Goal: Task Accomplishment & Management: Manage account settings

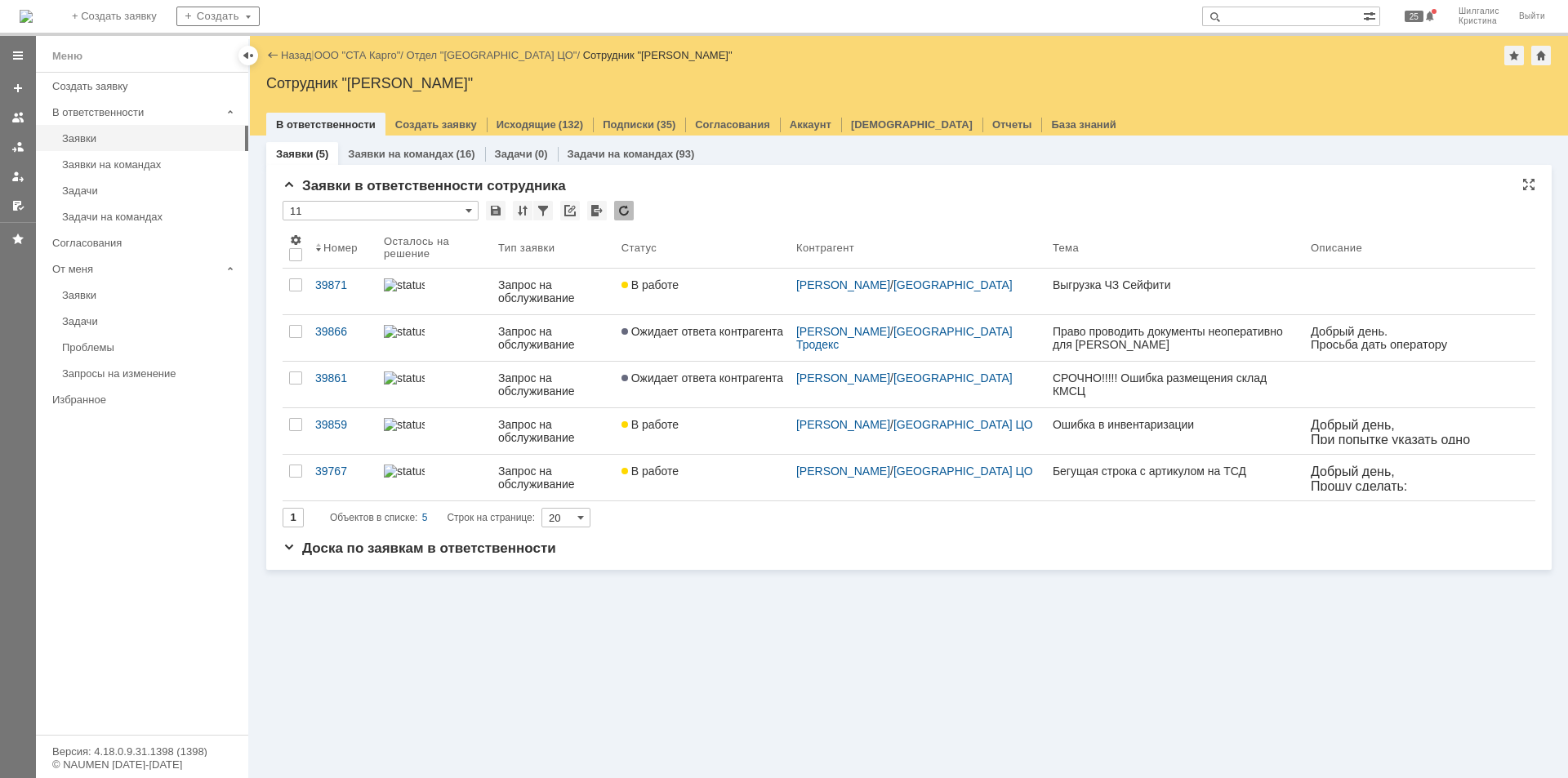
click at [734, 191] on div "Заявки в ответственности сотрудника" at bounding box center [909, 186] width 1253 height 17
click at [768, 201] on div "* 11" at bounding box center [909, 211] width 1253 height 22
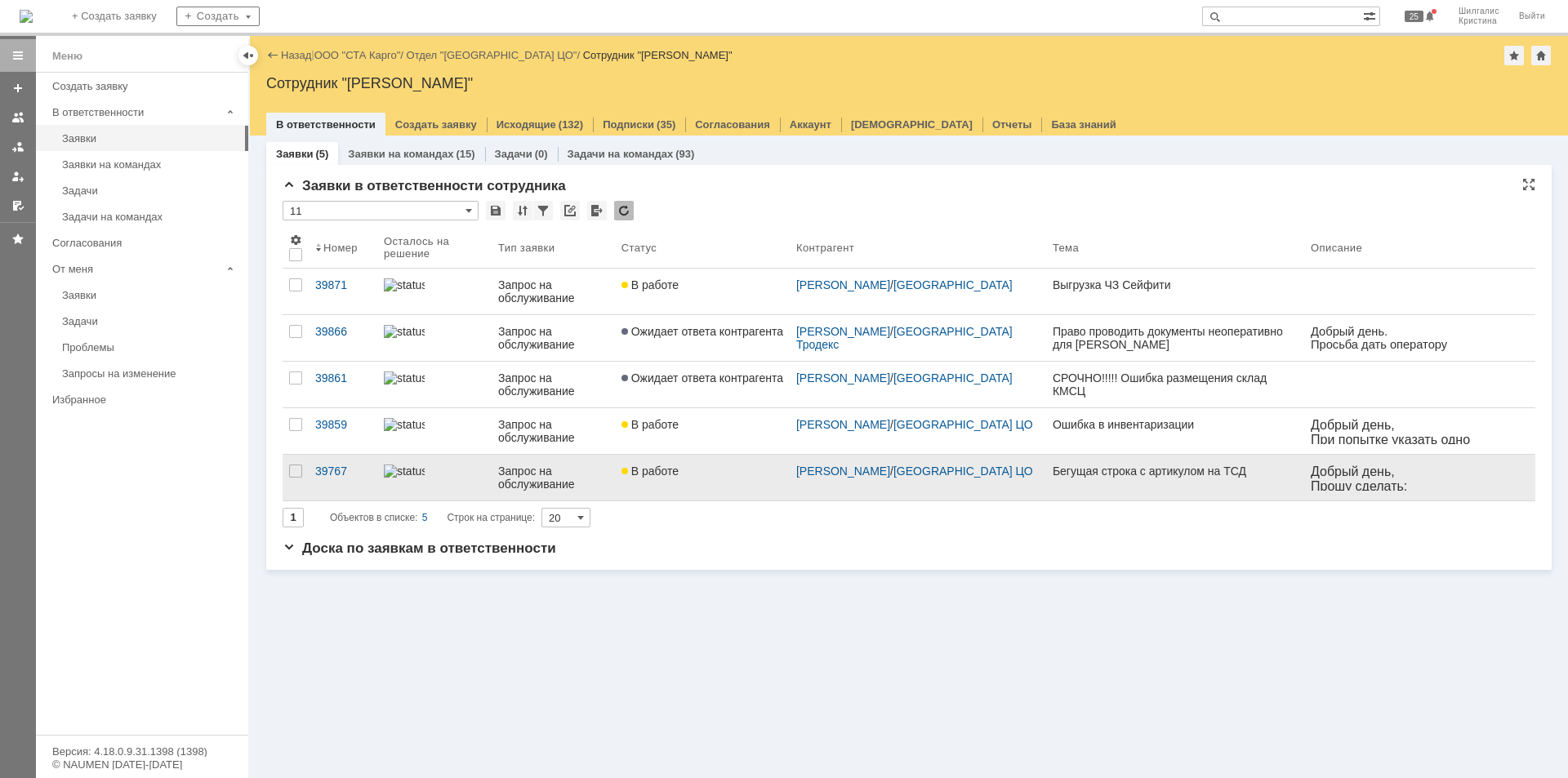
click at [679, 465] on span "В работе" at bounding box center [650, 472] width 57 height 13
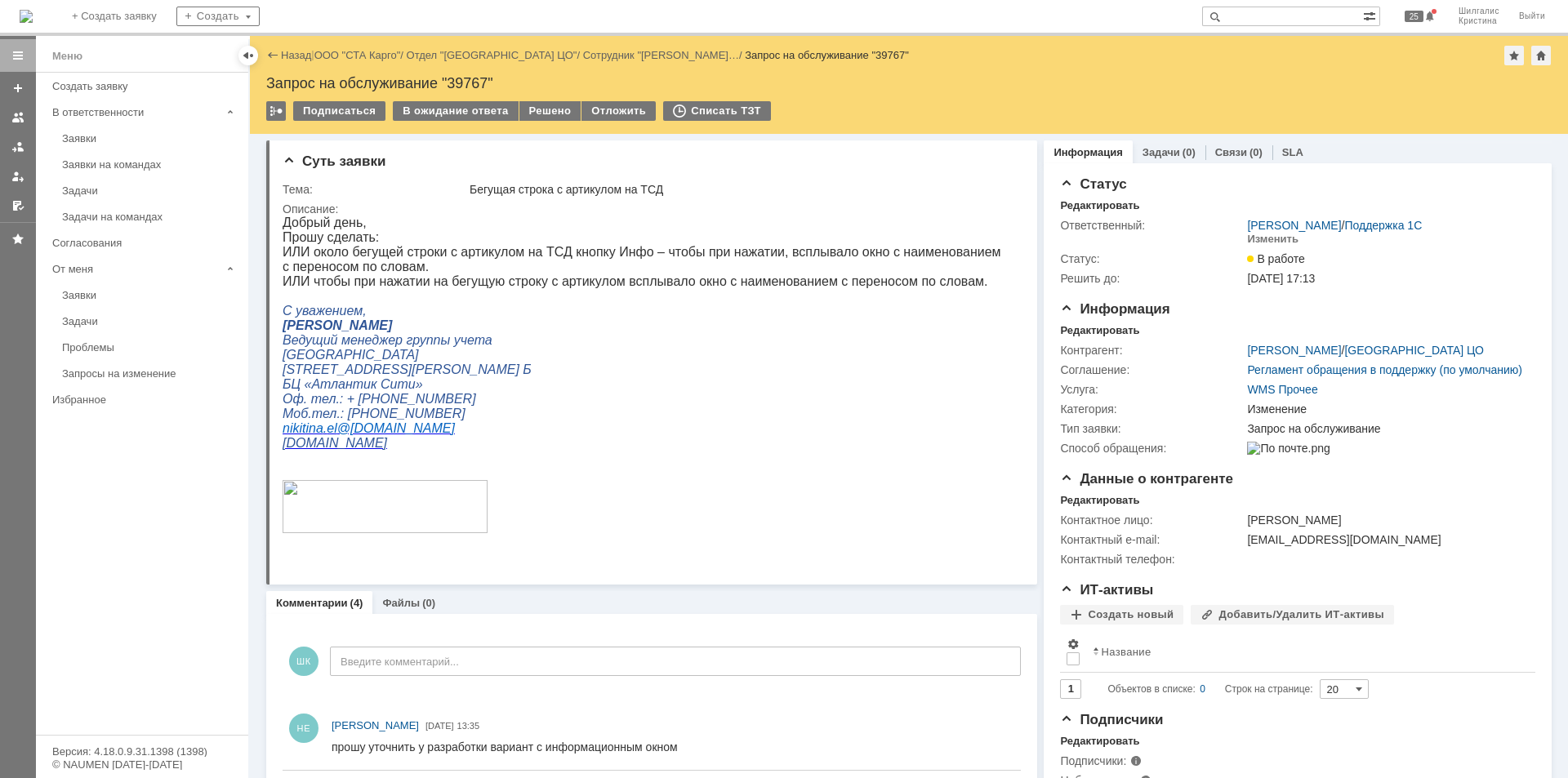
click at [465, 81] on div "Запрос на обслуживание "39767"" at bounding box center [908, 83] width 1285 height 17
copy div "39767"
click at [376, 57] on link "ООО "СТА Карго"" at bounding box center [358, 55] width 87 height 12
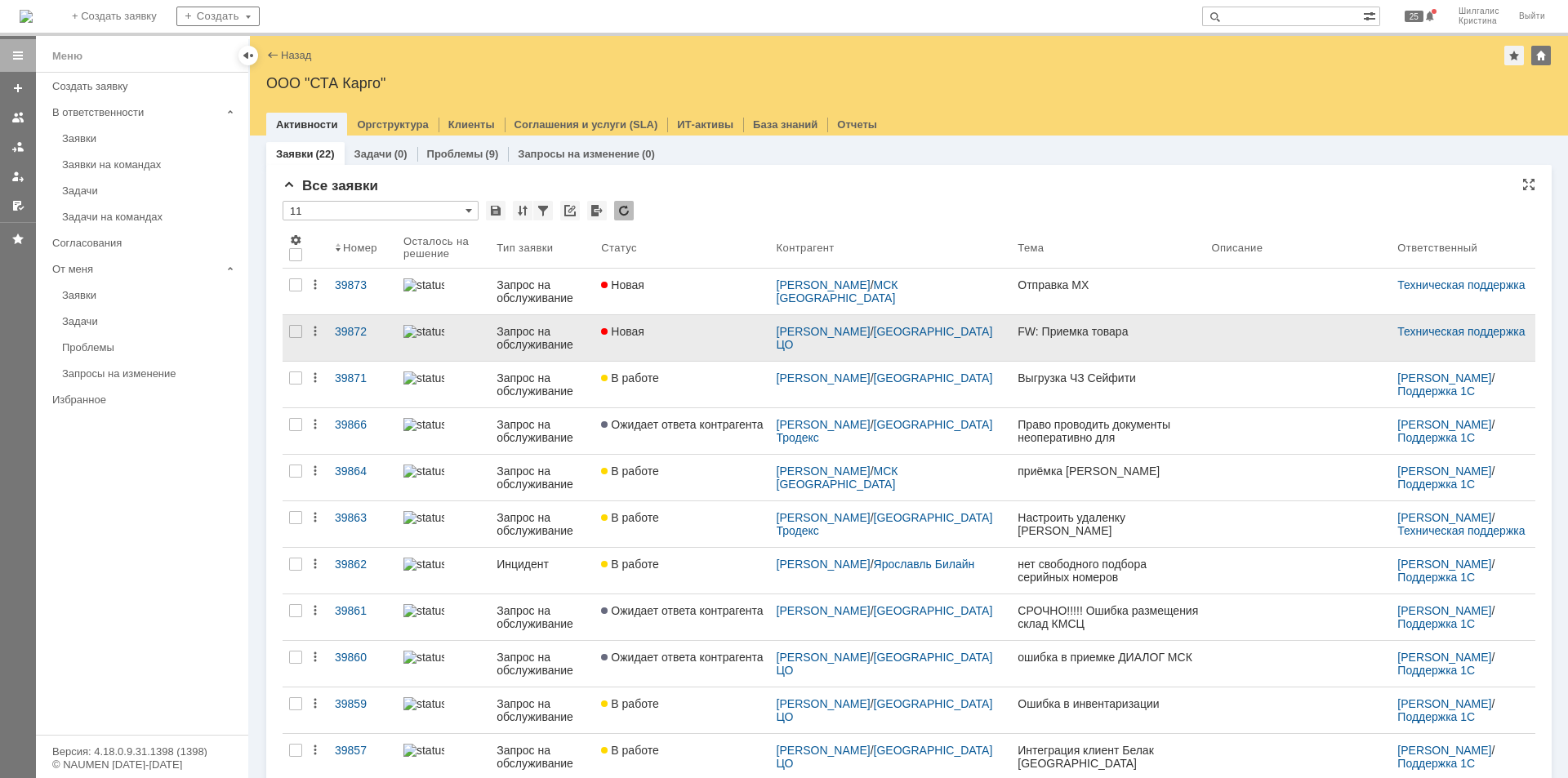
click at [709, 338] on link "Новая" at bounding box center [682, 338] width 175 height 46
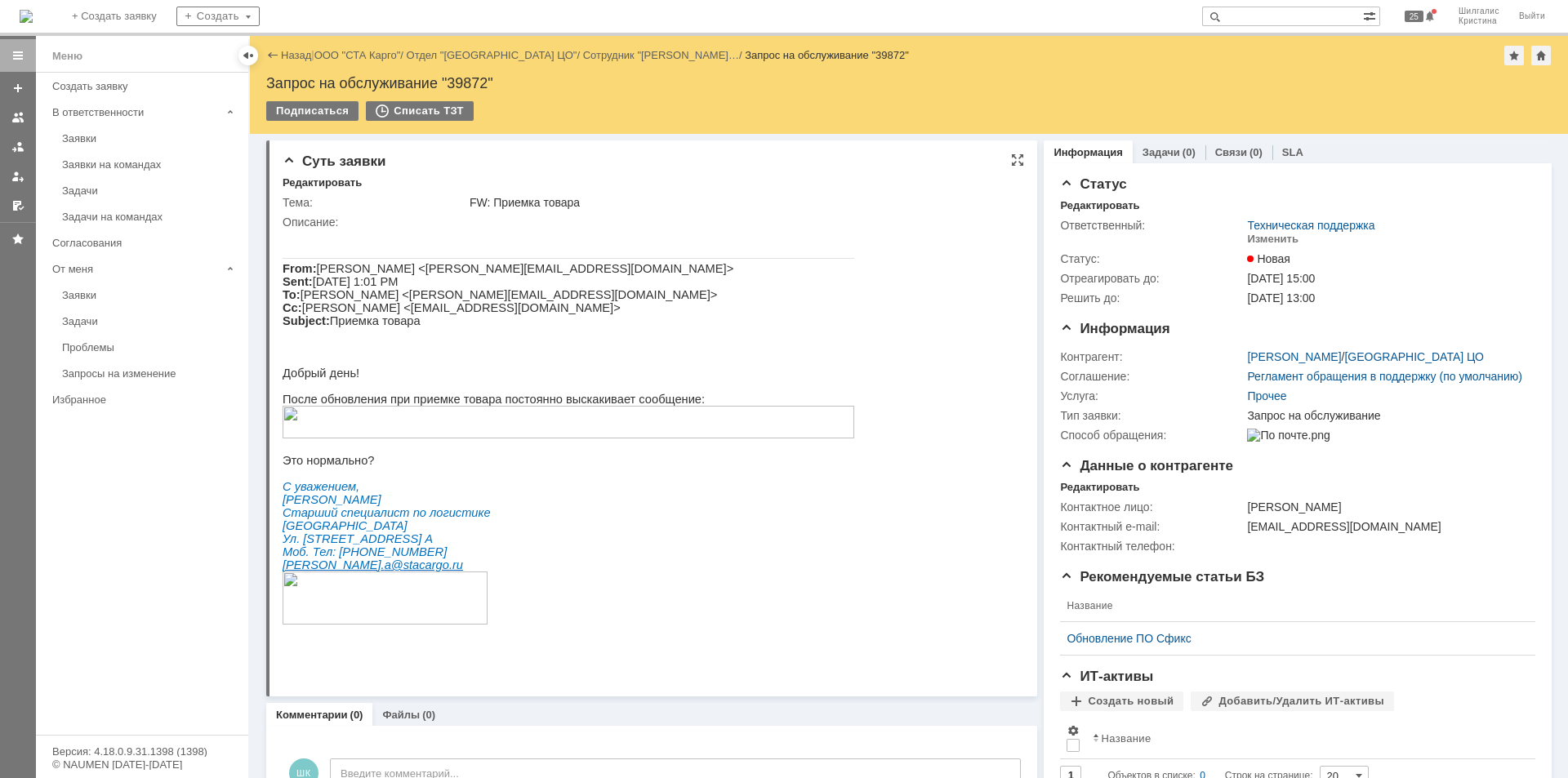
click at [525, 439] on img at bounding box center [568, 422] width 571 height 32
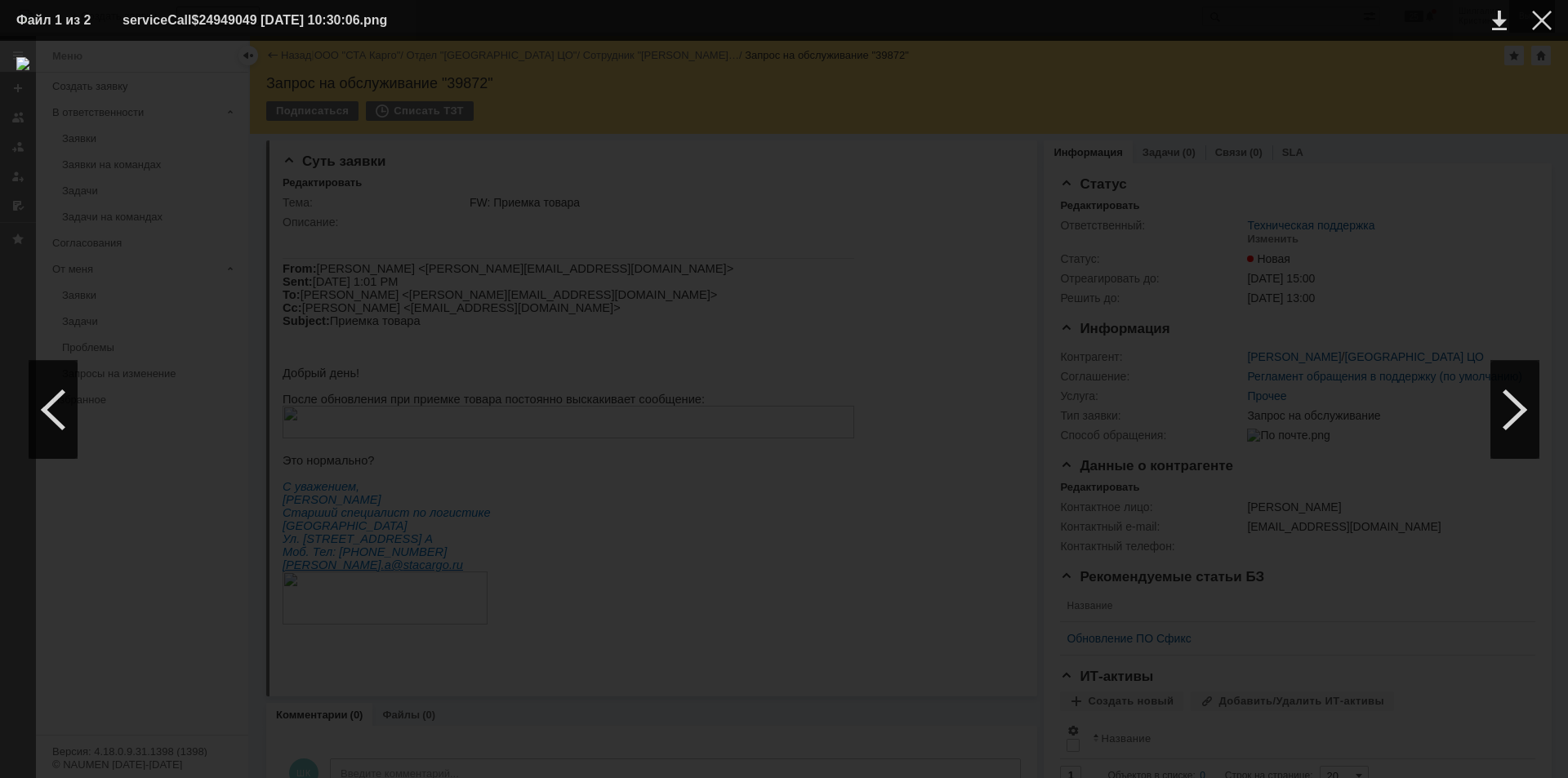
click at [1546, 17] on div at bounding box center [1541, 21] width 20 height 20
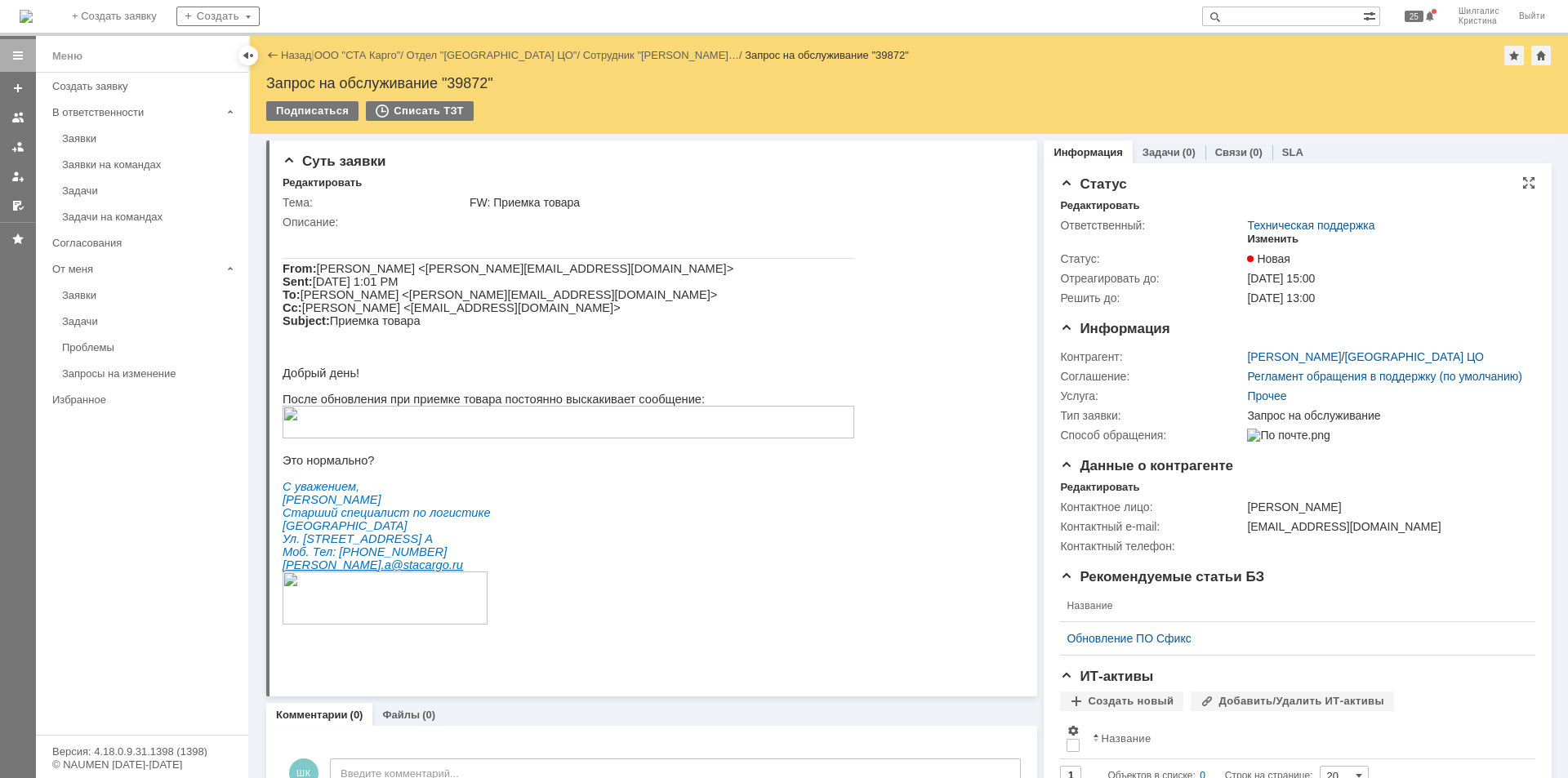
click at [1264, 240] on div "Изменить" at bounding box center [1273, 240] width 52 height 13
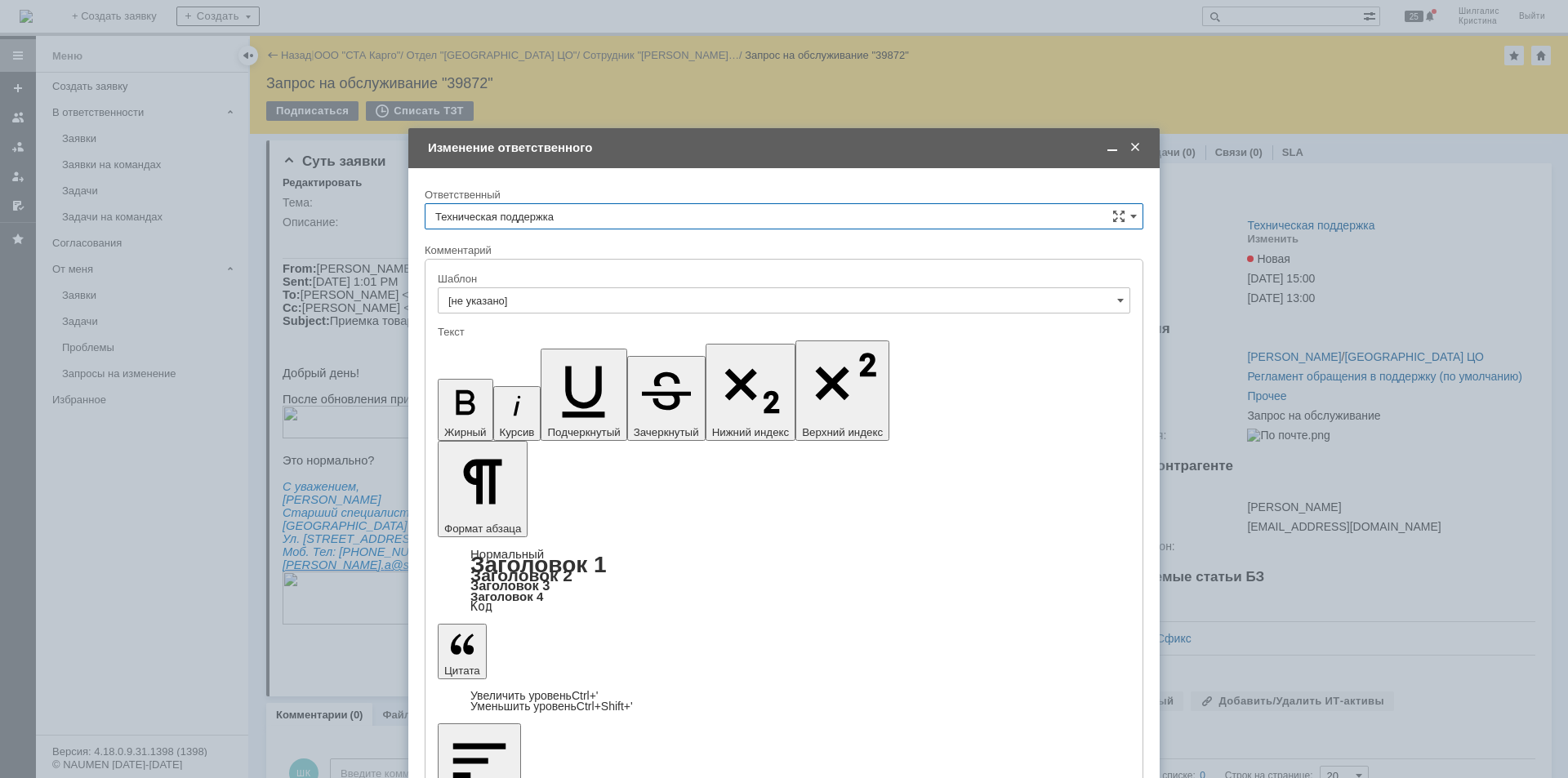
click at [656, 219] on input "Техническая поддержка" at bounding box center [784, 216] width 719 height 26
click at [575, 293] on div "[PERSON_NAME]" at bounding box center [784, 300] width 717 height 26
type input "[PERSON_NAME]"
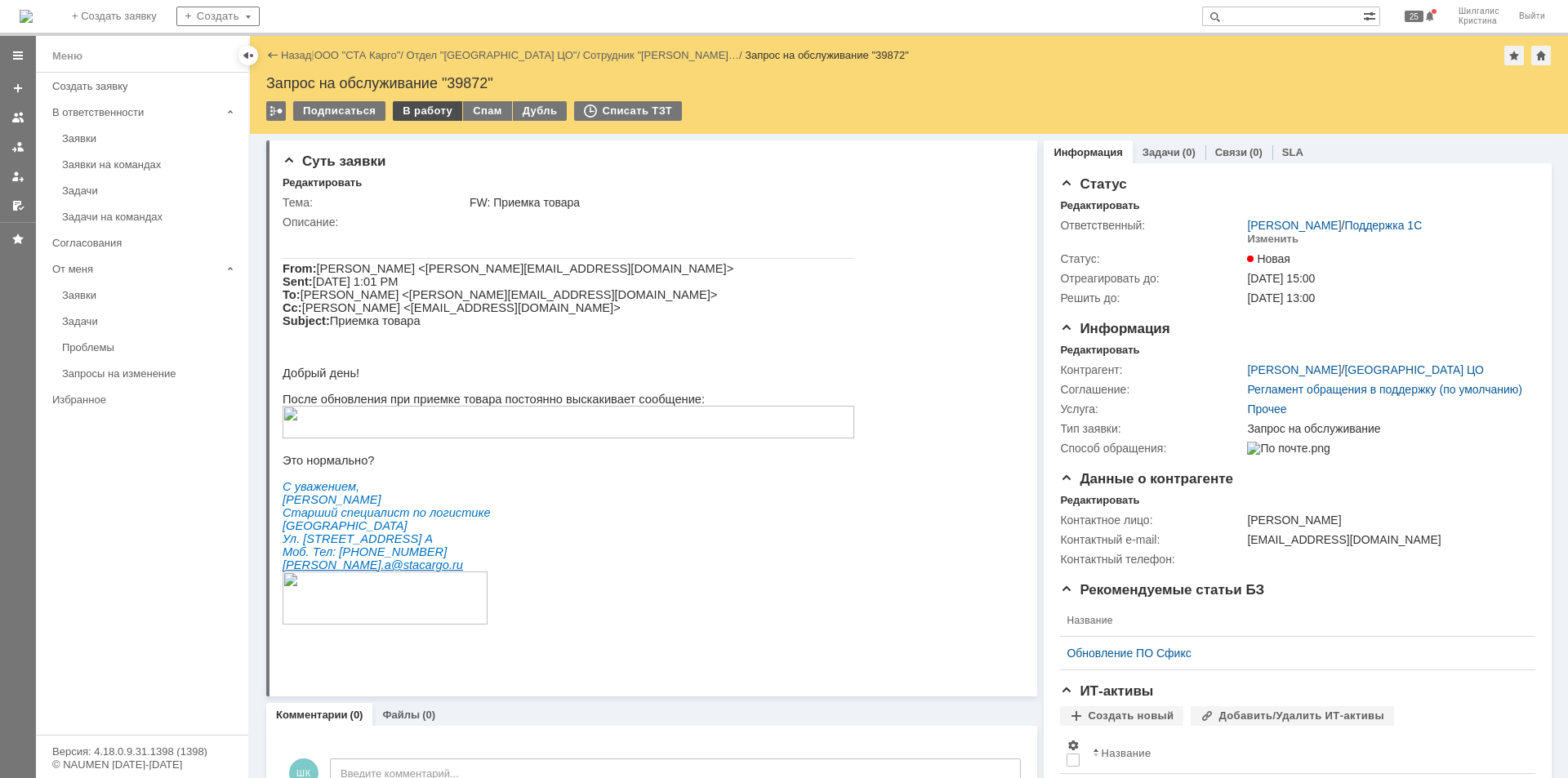
click at [425, 107] on div "В работу" at bounding box center [427, 111] width 69 height 20
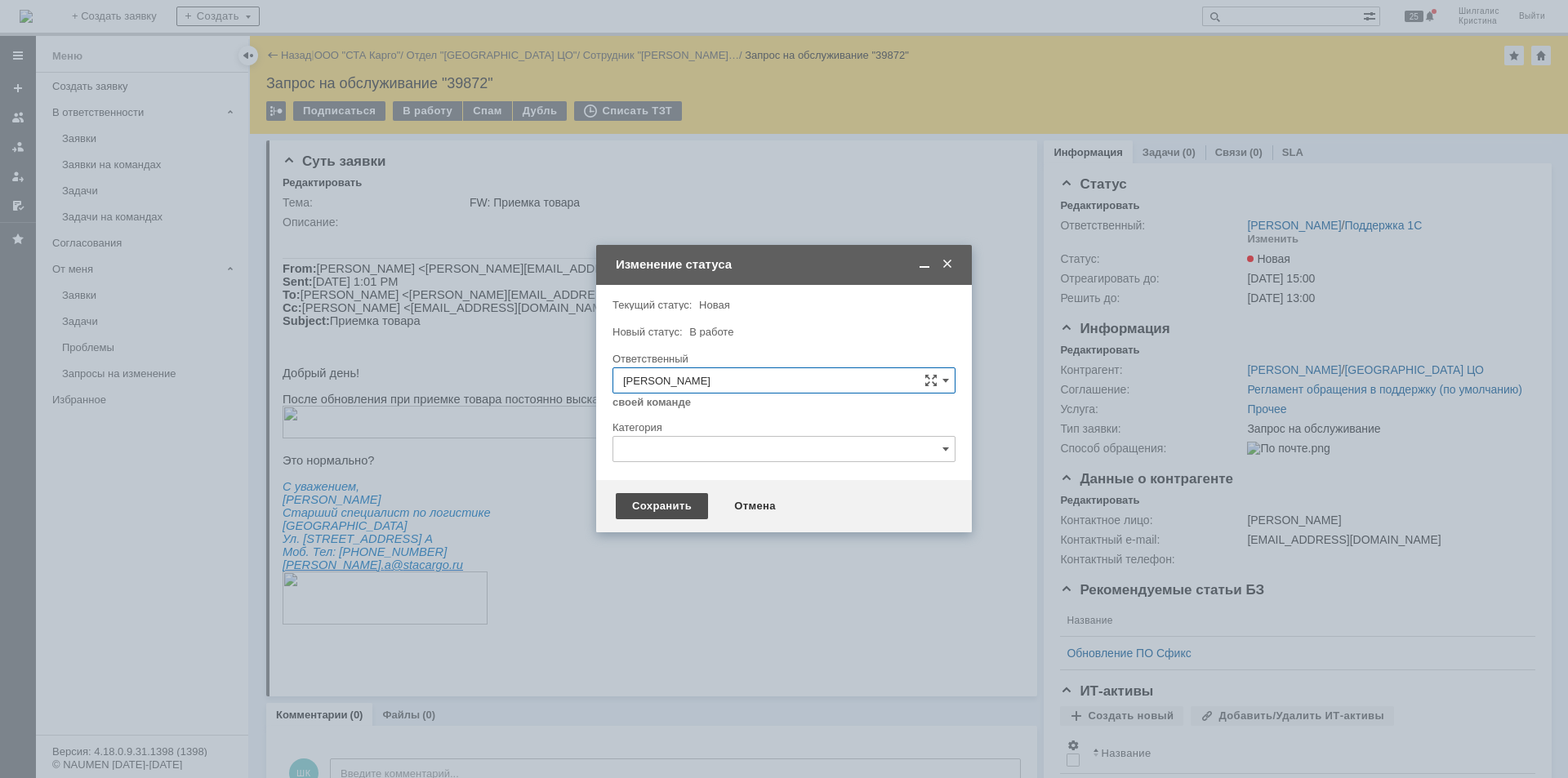
click at [665, 509] on div "Сохранить" at bounding box center [661, 506] width 92 height 26
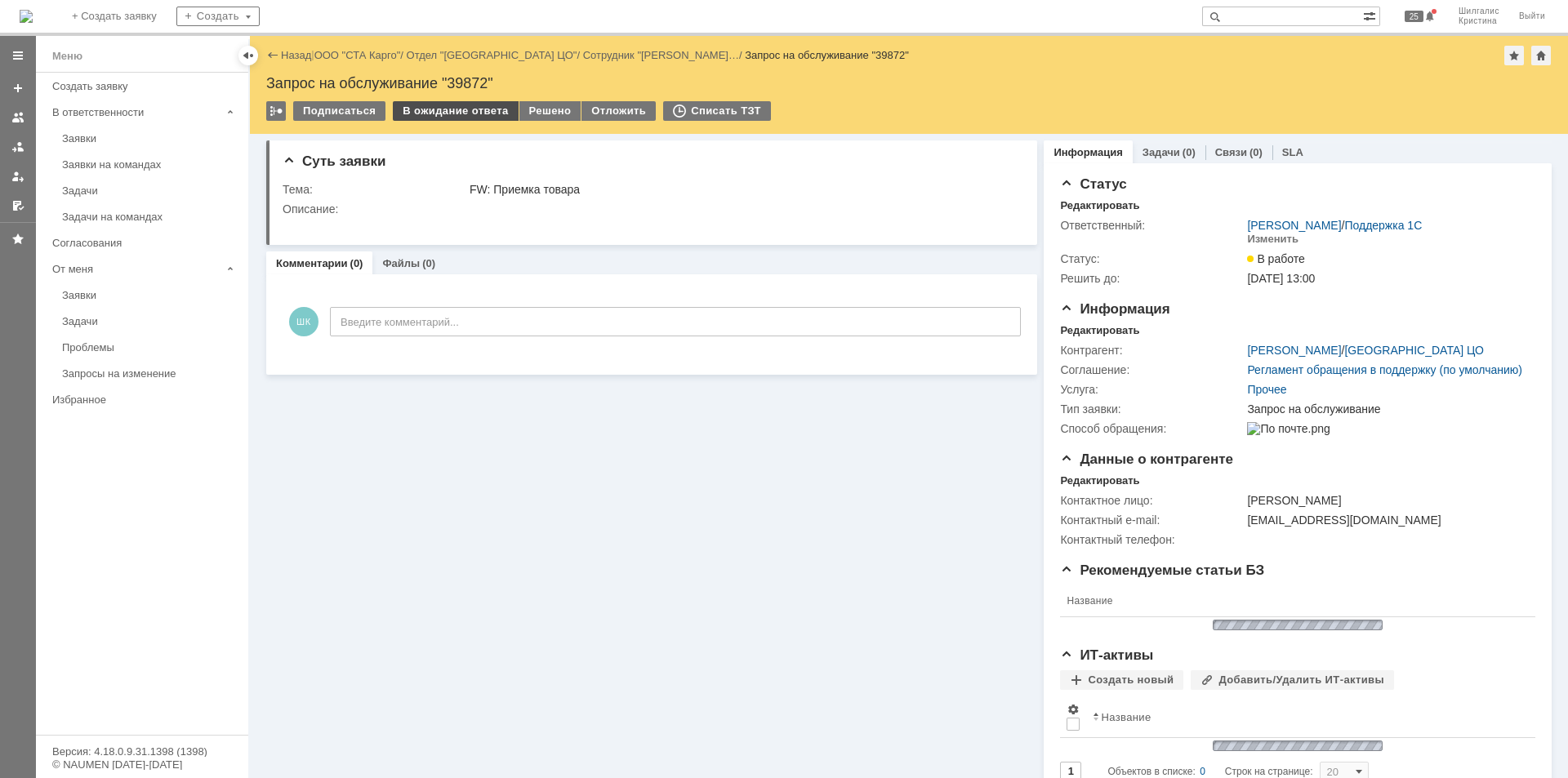
click at [463, 107] on div "В ожидание ответа" at bounding box center [455, 111] width 125 height 20
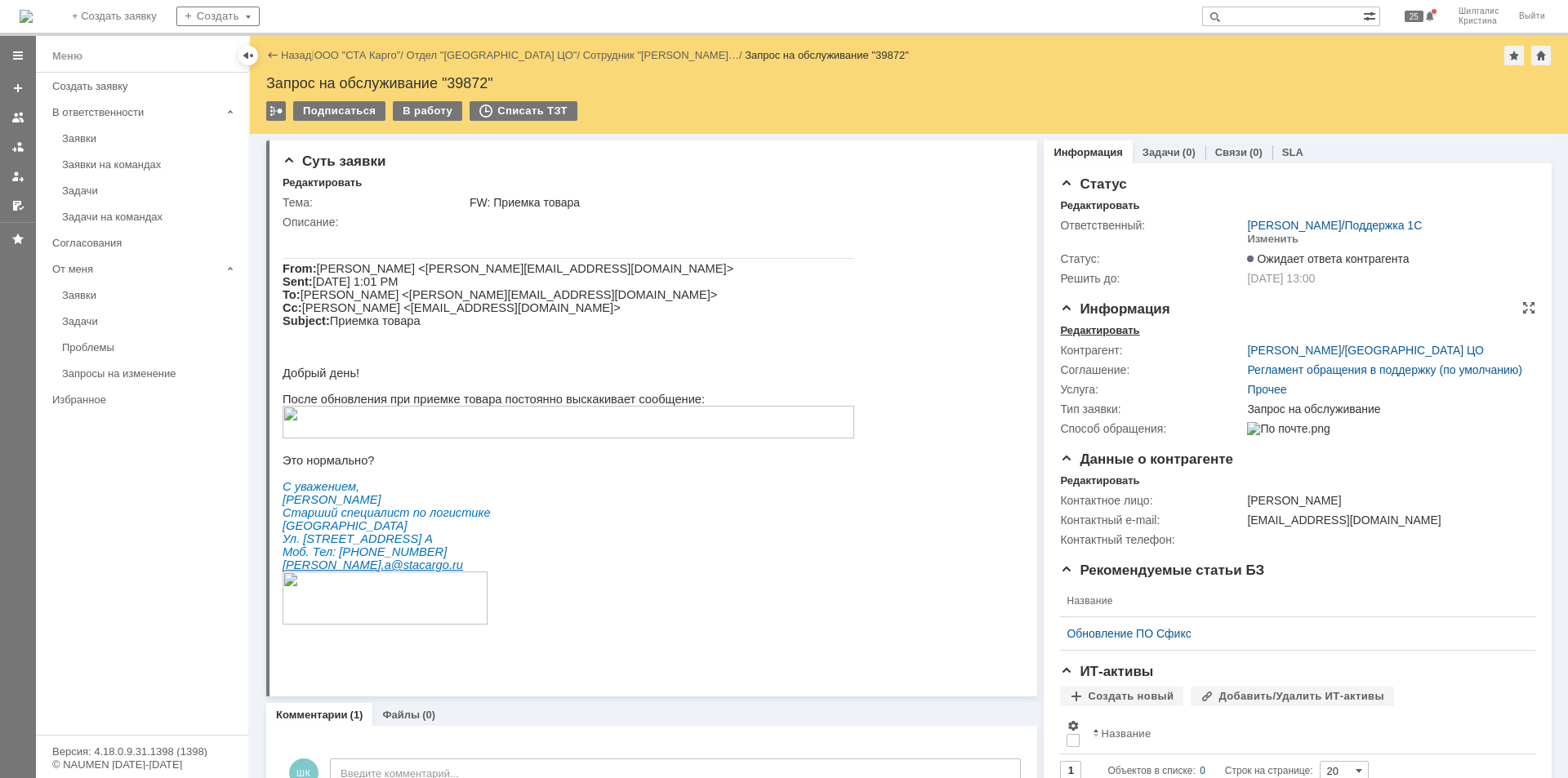
click at [1098, 327] on div "Редактировать" at bounding box center [1099, 331] width 79 height 13
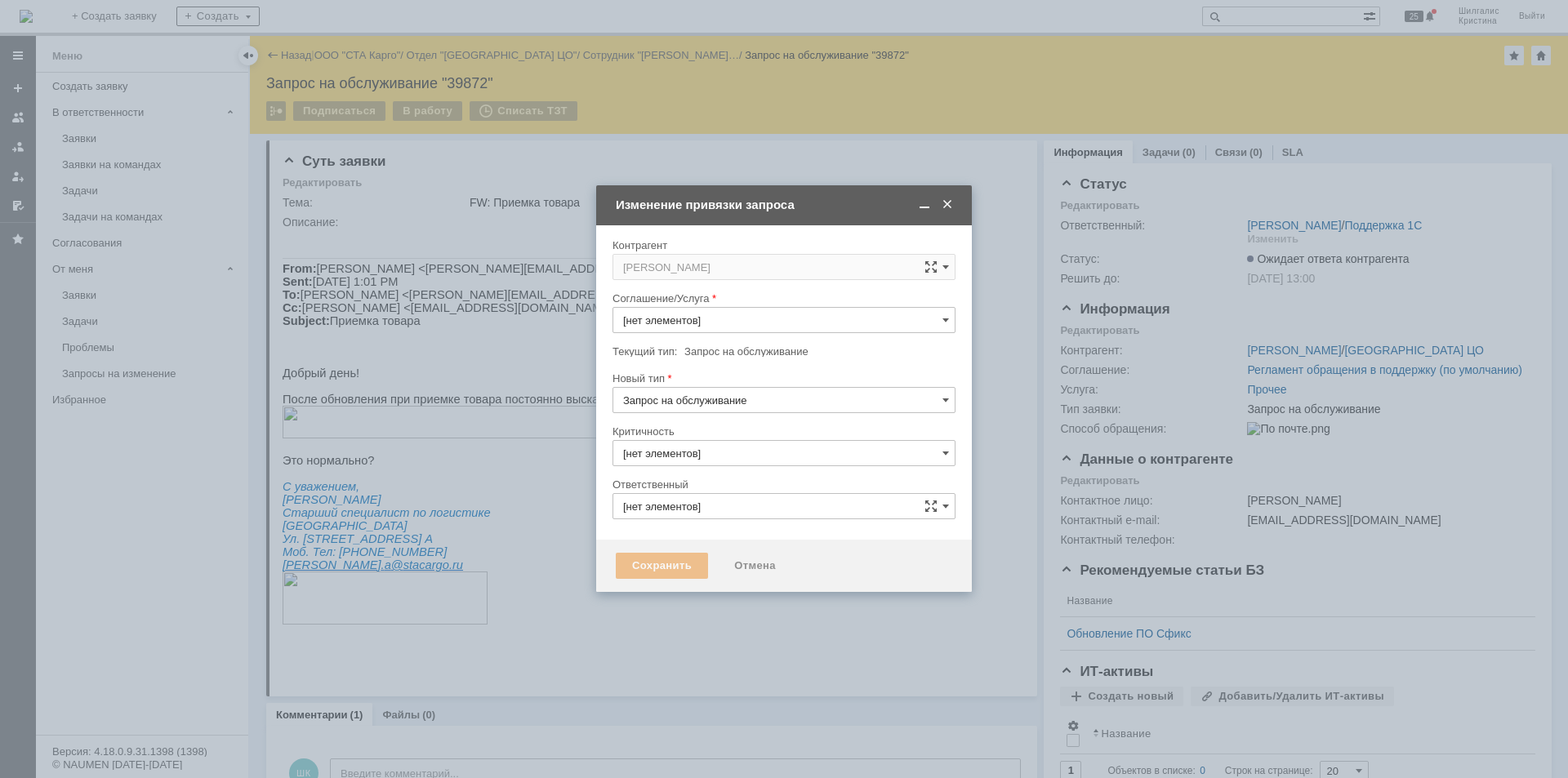
type input "3. Низкая"
type input "[PERSON_NAME]"
type input "Прочее"
type input "[не указано]"
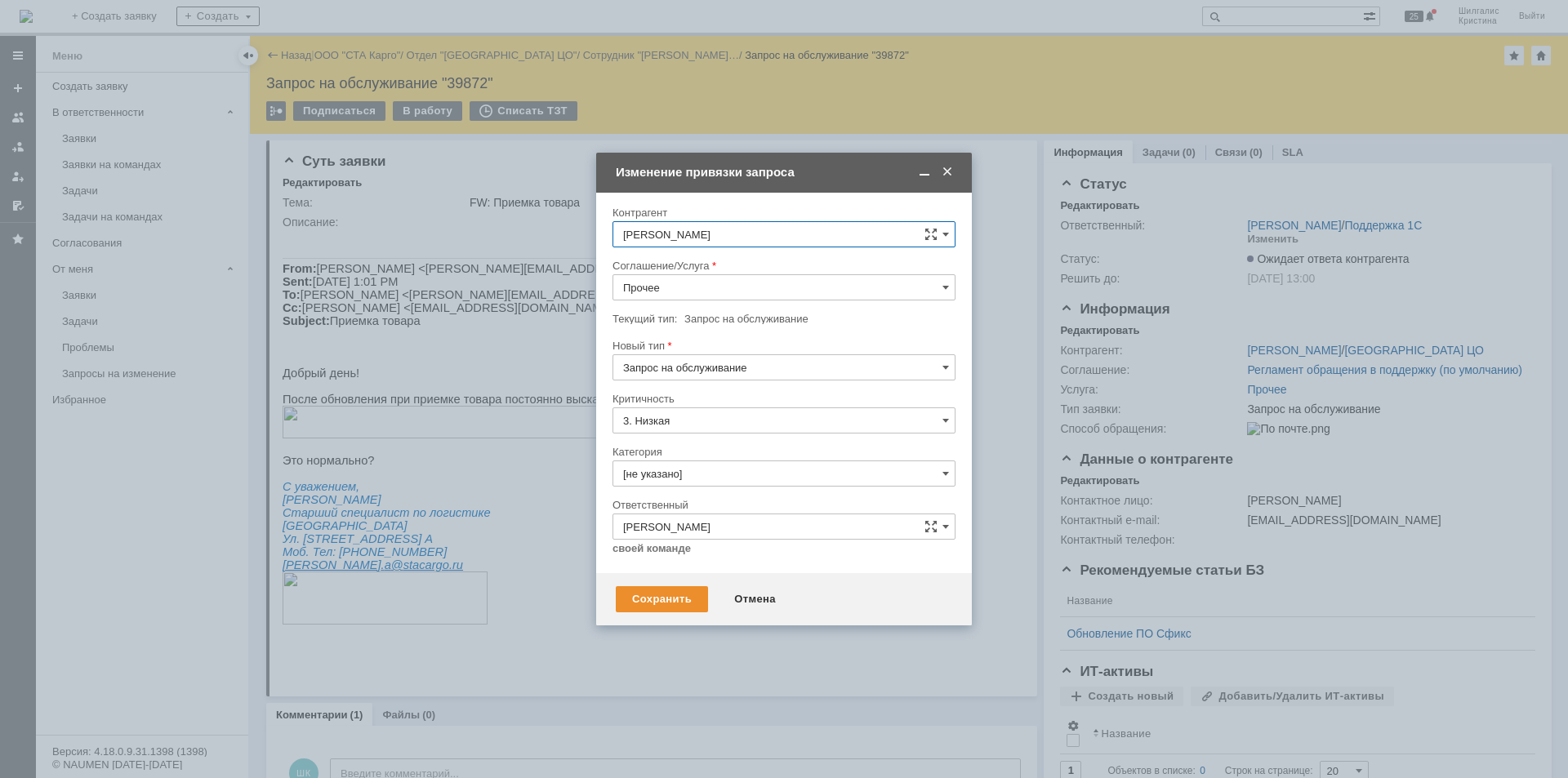
click at [670, 295] on input "Прочее" at bounding box center [784, 287] width 343 height 26
click at [683, 434] on span "WMS Прочее" at bounding box center [784, 431] width 322 height 13
type input "WMS Прочее"
click at [675, 469] on input "[не указано]" at bounding box center [784, 473] width 343 height 26
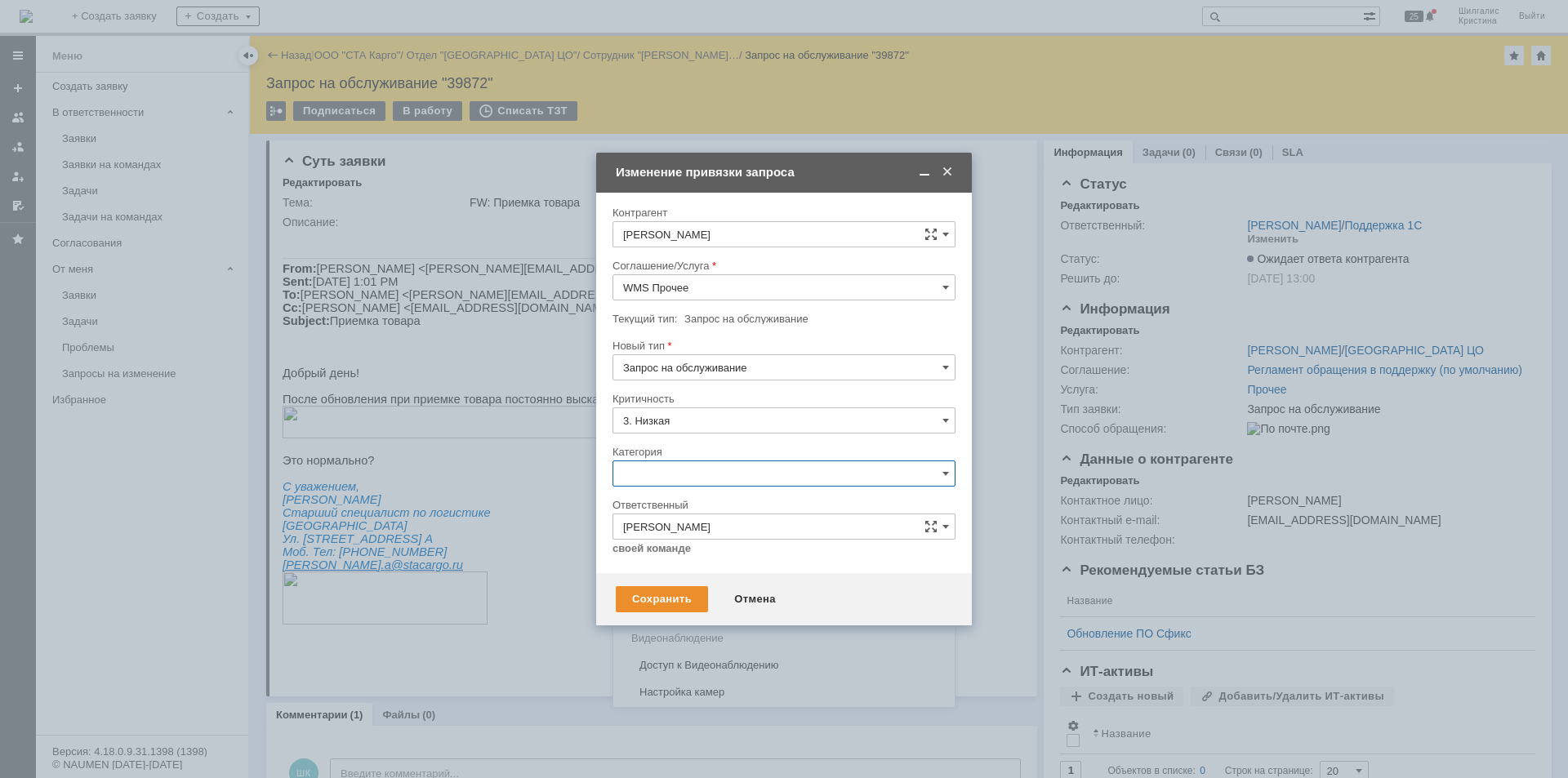
click at [689, 582] on span "Консультация пользователя" at bounding box center [784, 585] width 322 height 13
click at [653, 589] on div "Сохранить" at bounding box center [661, 599] width 92 height 26
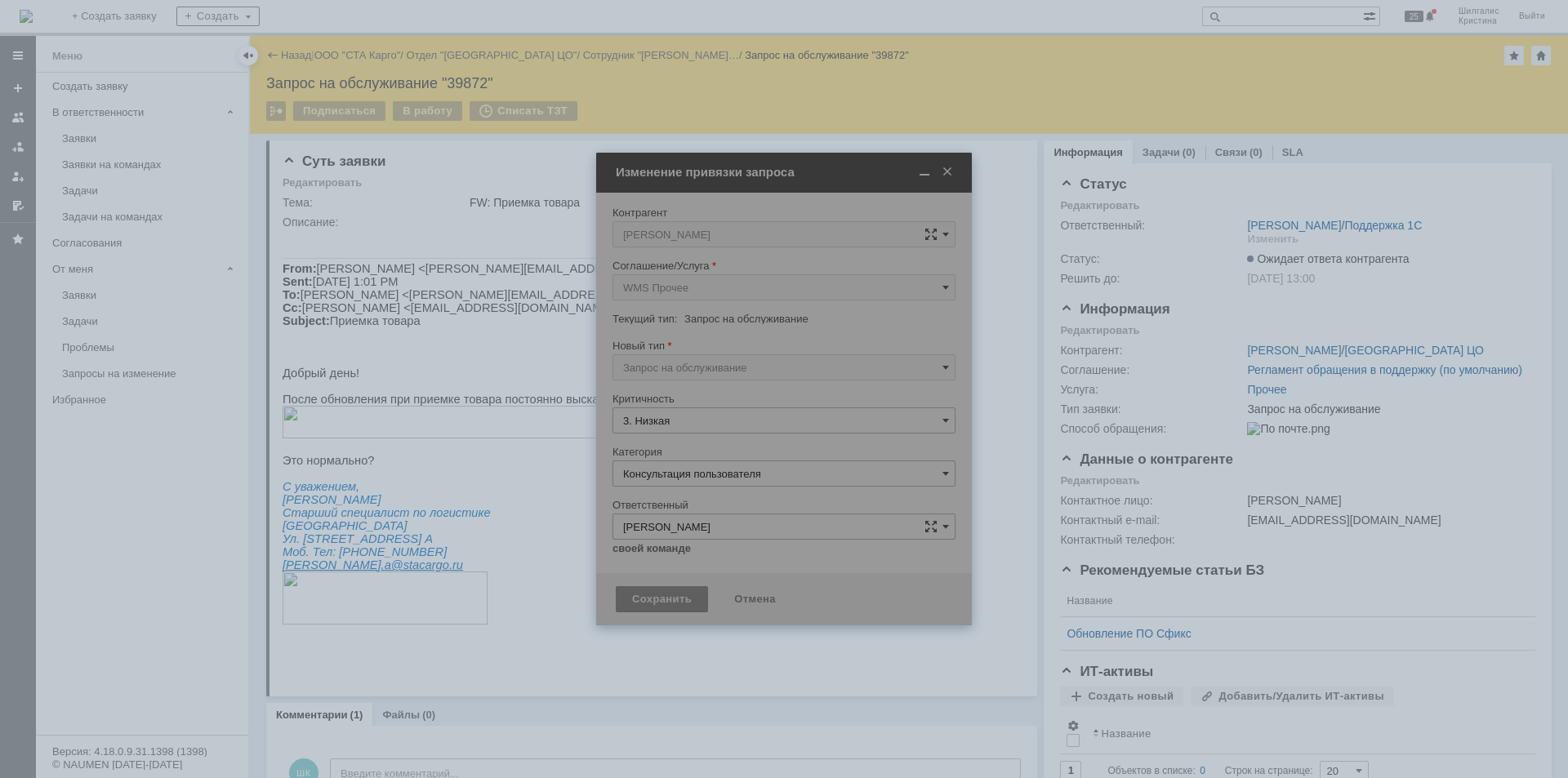
type input "Консультация пользователя"
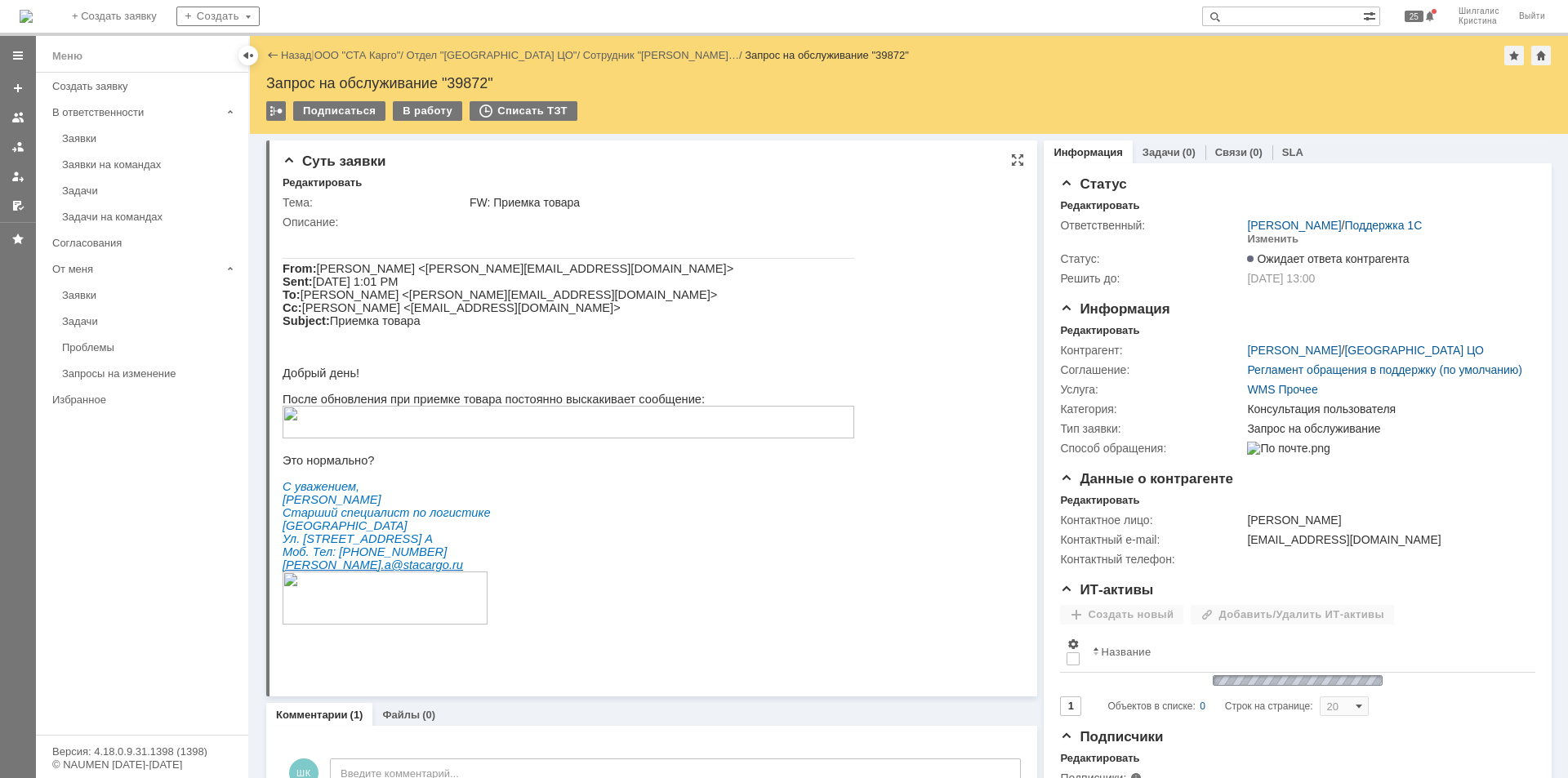
scroll to position [0, 0]
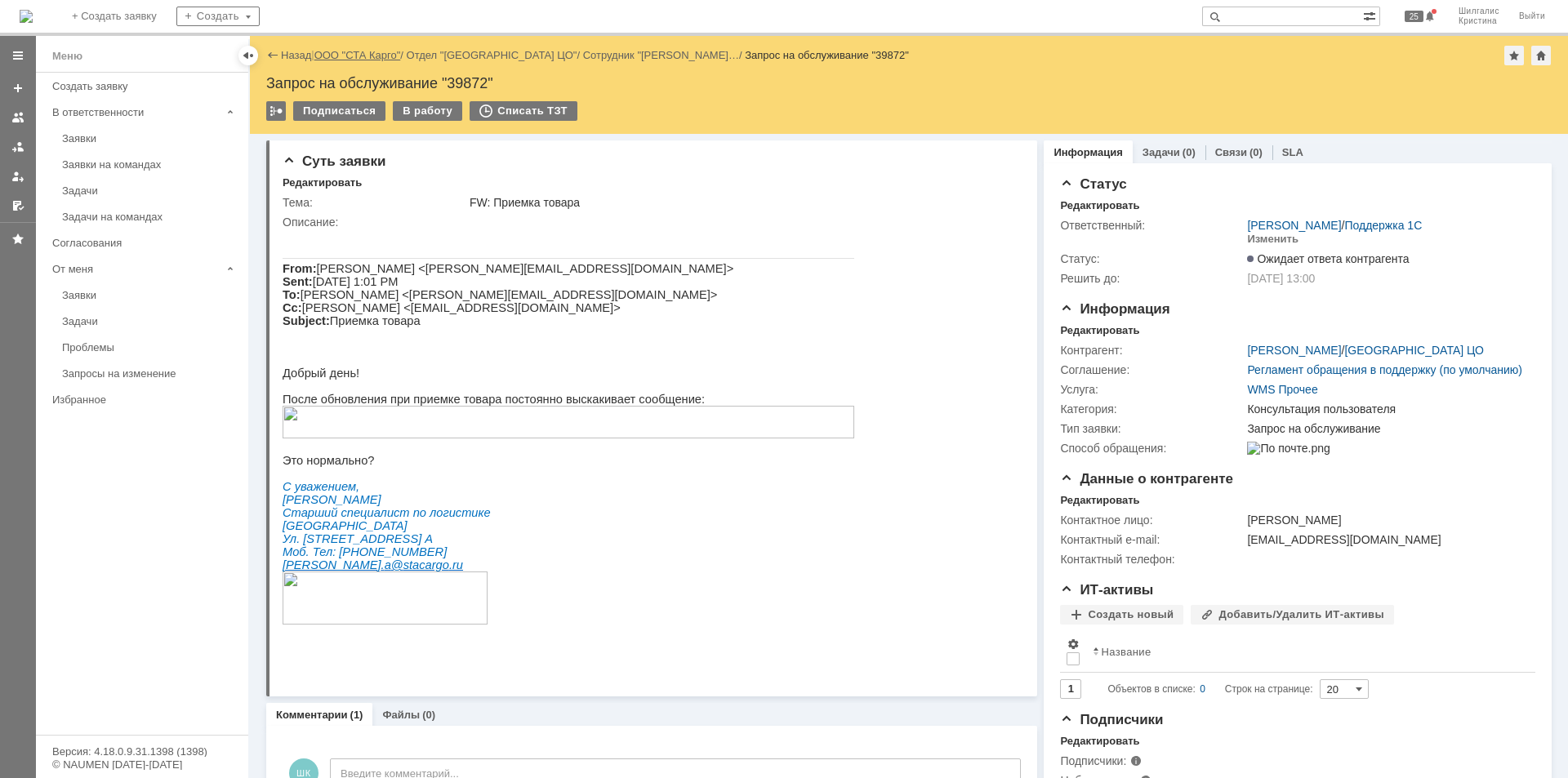
click at [368, 56] on link "ООО "СТА Карго"" at bounding box center [358, 55] width 87 height 12
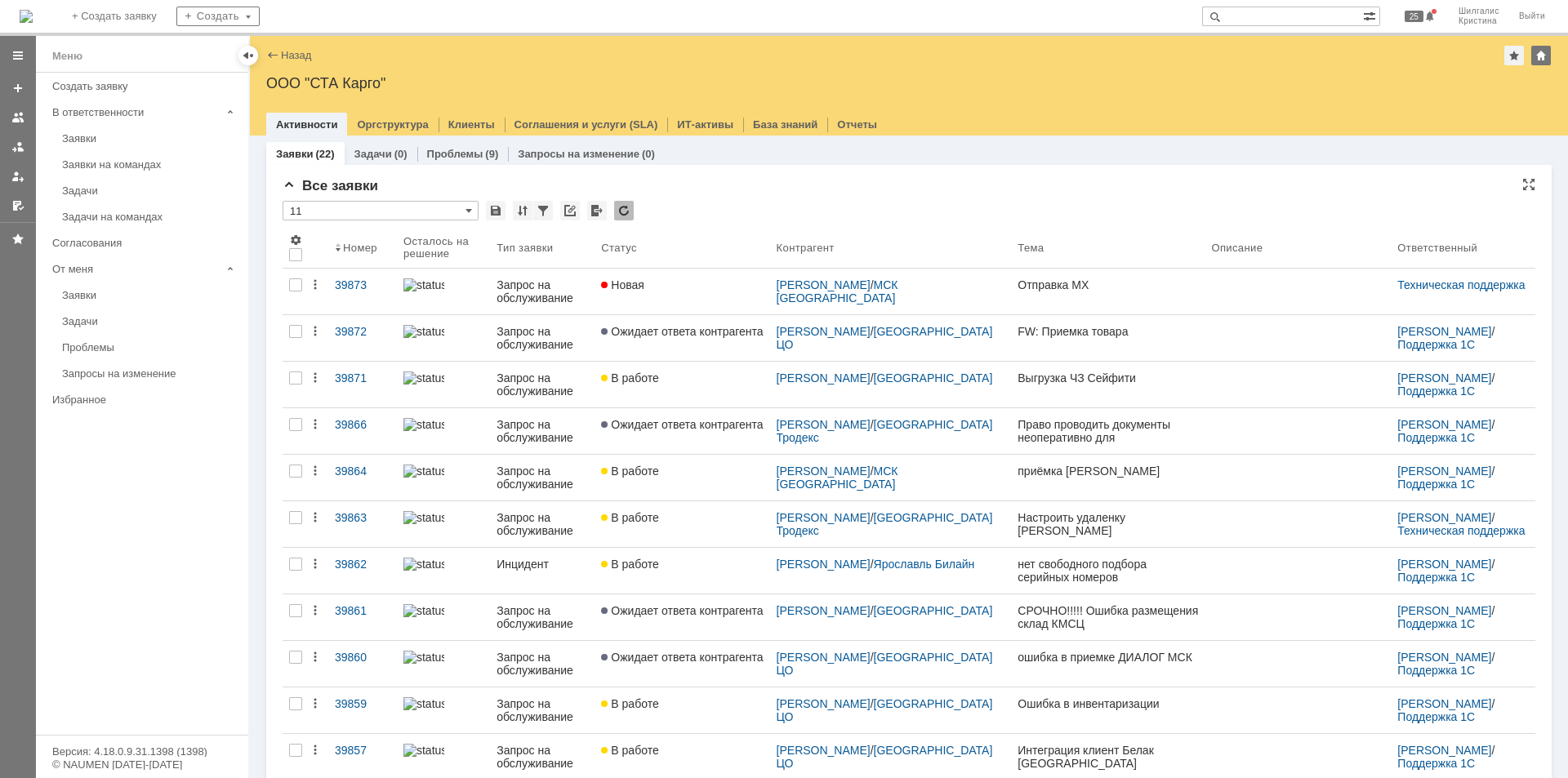
drag, startPoint x: 704, startPoint y: 265, endPoint x: 705, endPoint y: 275, distance: 10.0
click at [704, 266] on th "Статус" at bounding box center [682, 248] width 175 height 42
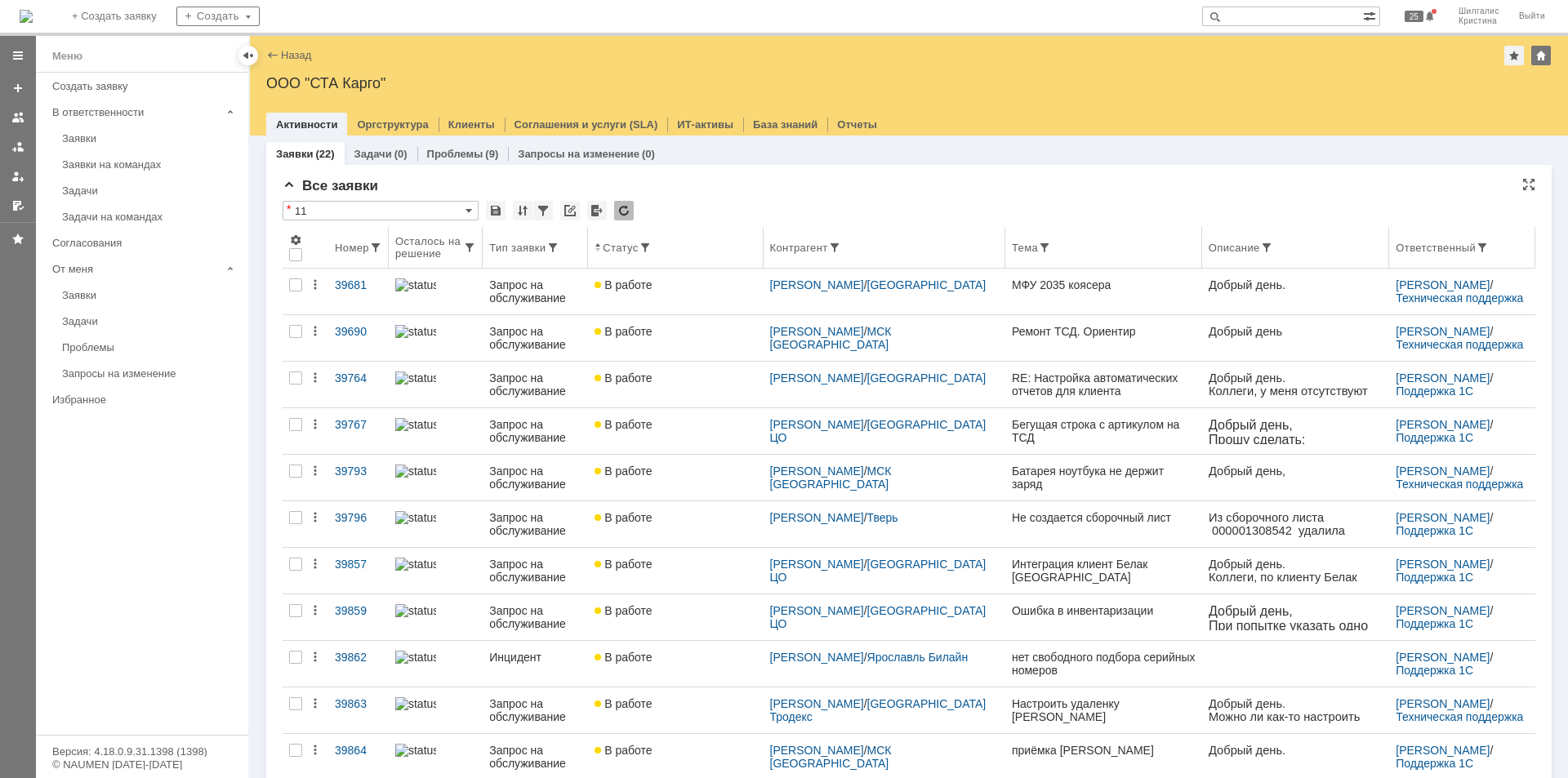
click at [708, 247] on div "Статус" at bounding box center [675, 248] width 161 height 13
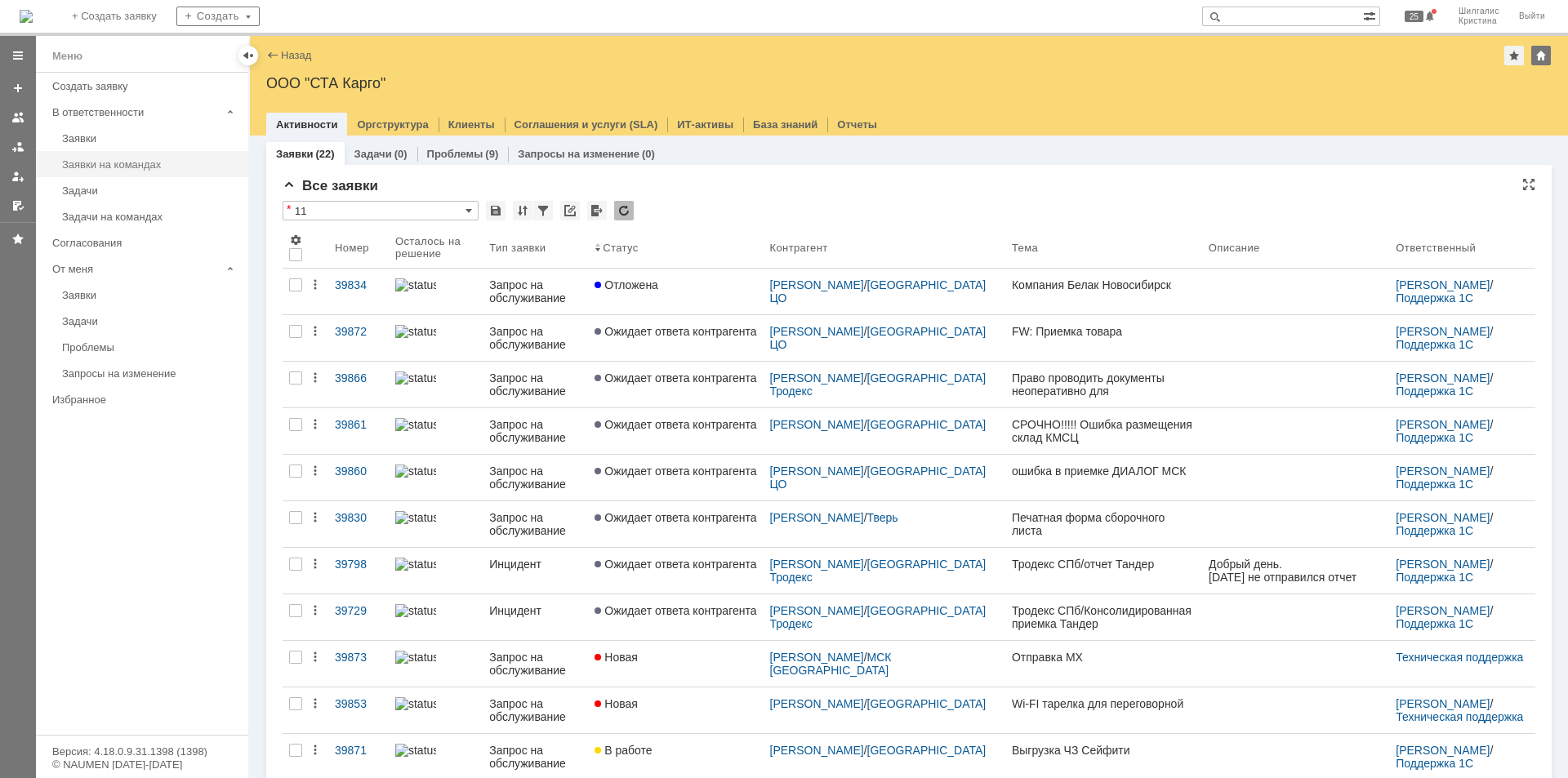
click at [83, 154] on link "Заявки на командах" at bounding box center [151, 165] width 190 height 25
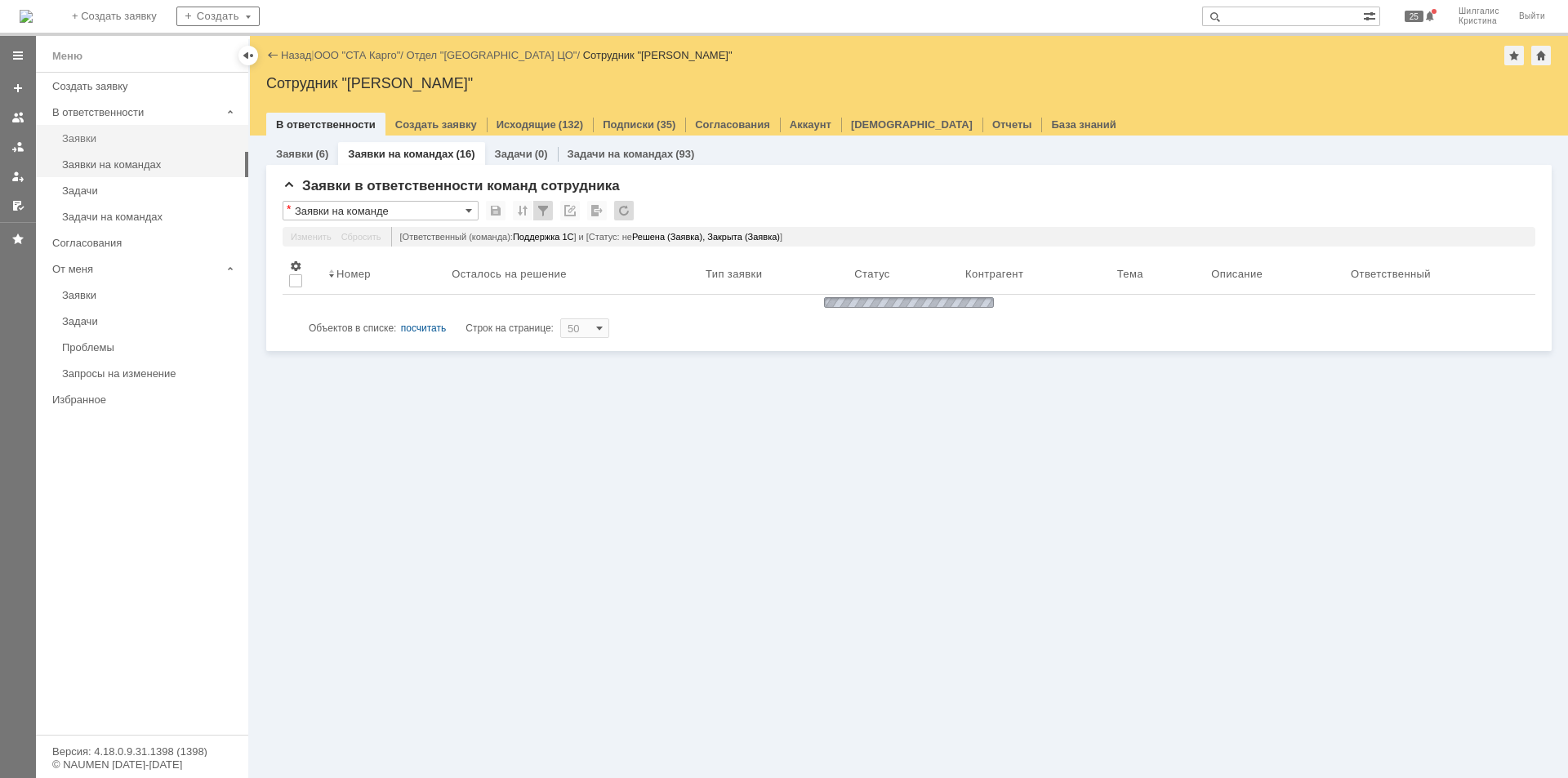
click at [96, 131] on link "Заявки" at bounding box center [151, 138] width 190 height 25
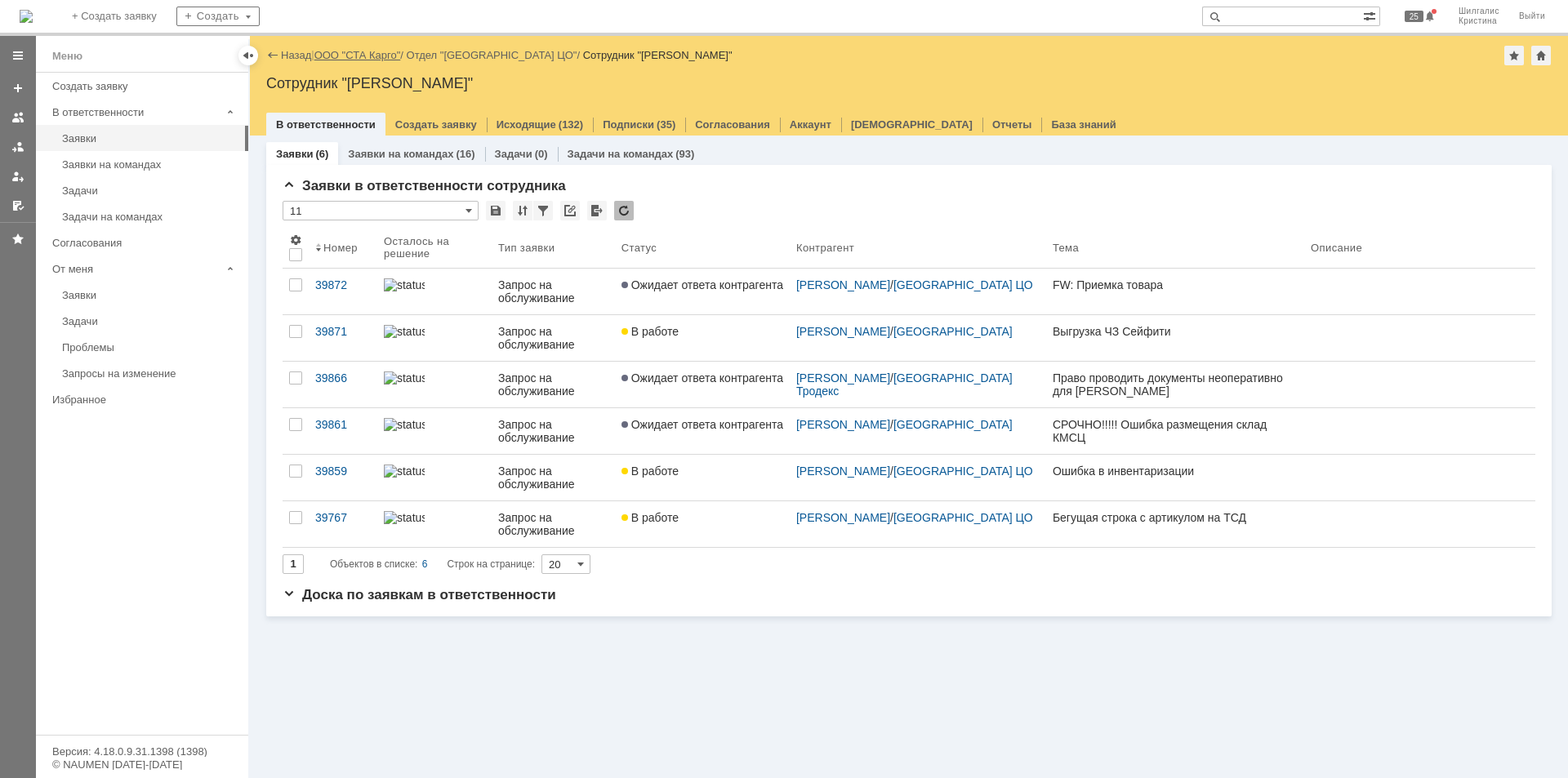
click at [366, 55] on link "ООО "СТА Карго"" at bounding box center [358, 55] width 87 height 12
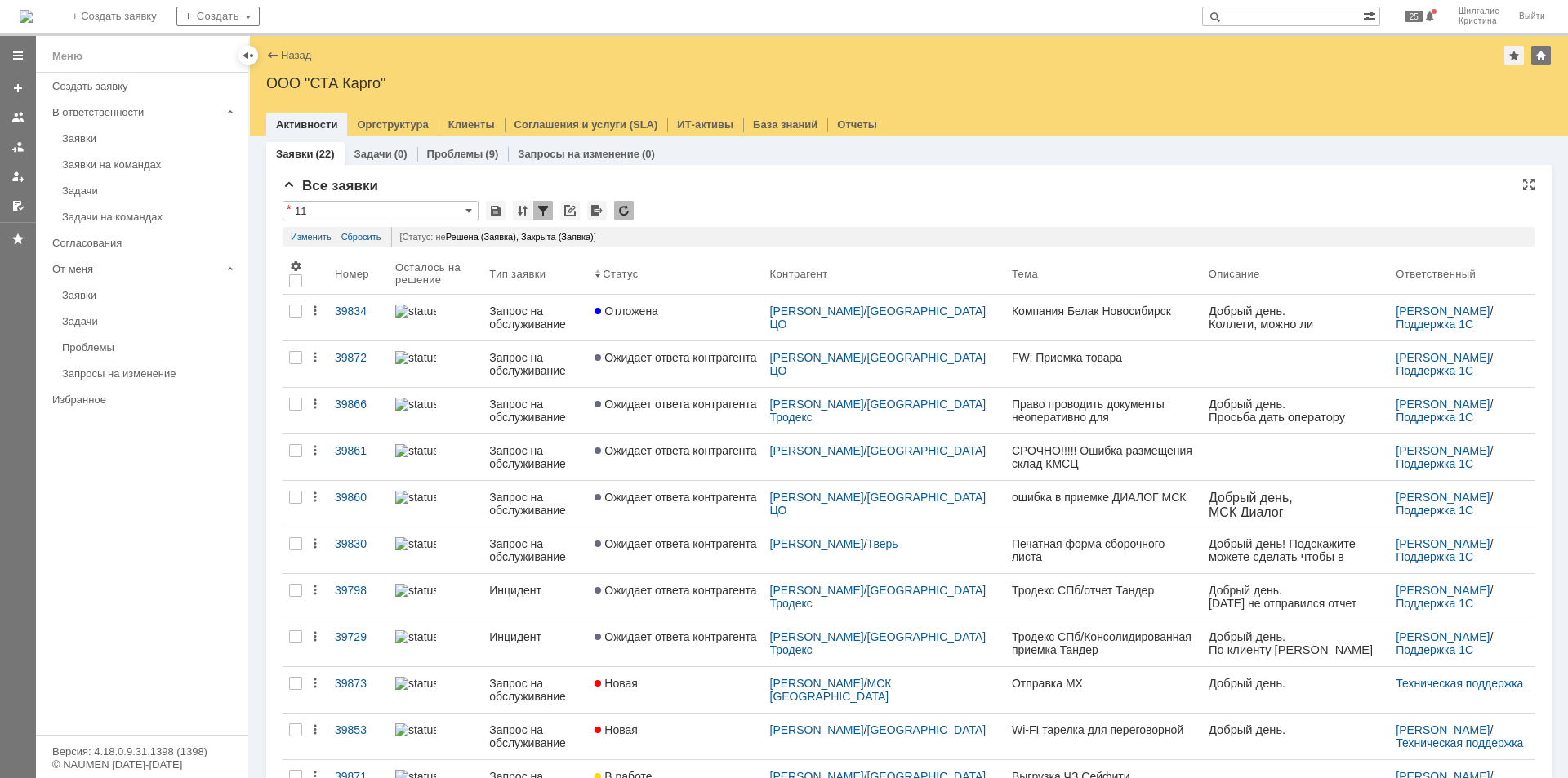
drag, startPoint x: 616, startPoint y: 273, endPoint x: 646, endPoint y: 236, distance: 47.6
click at [646, 236] on div "[Статус: не Решена (Заявка), Закрыта (Заявка) ]" at bounding box center [958, 237] width 1135 height 20
click at [601, 275] on span at bounding box center [598, 274] width 7 height 13
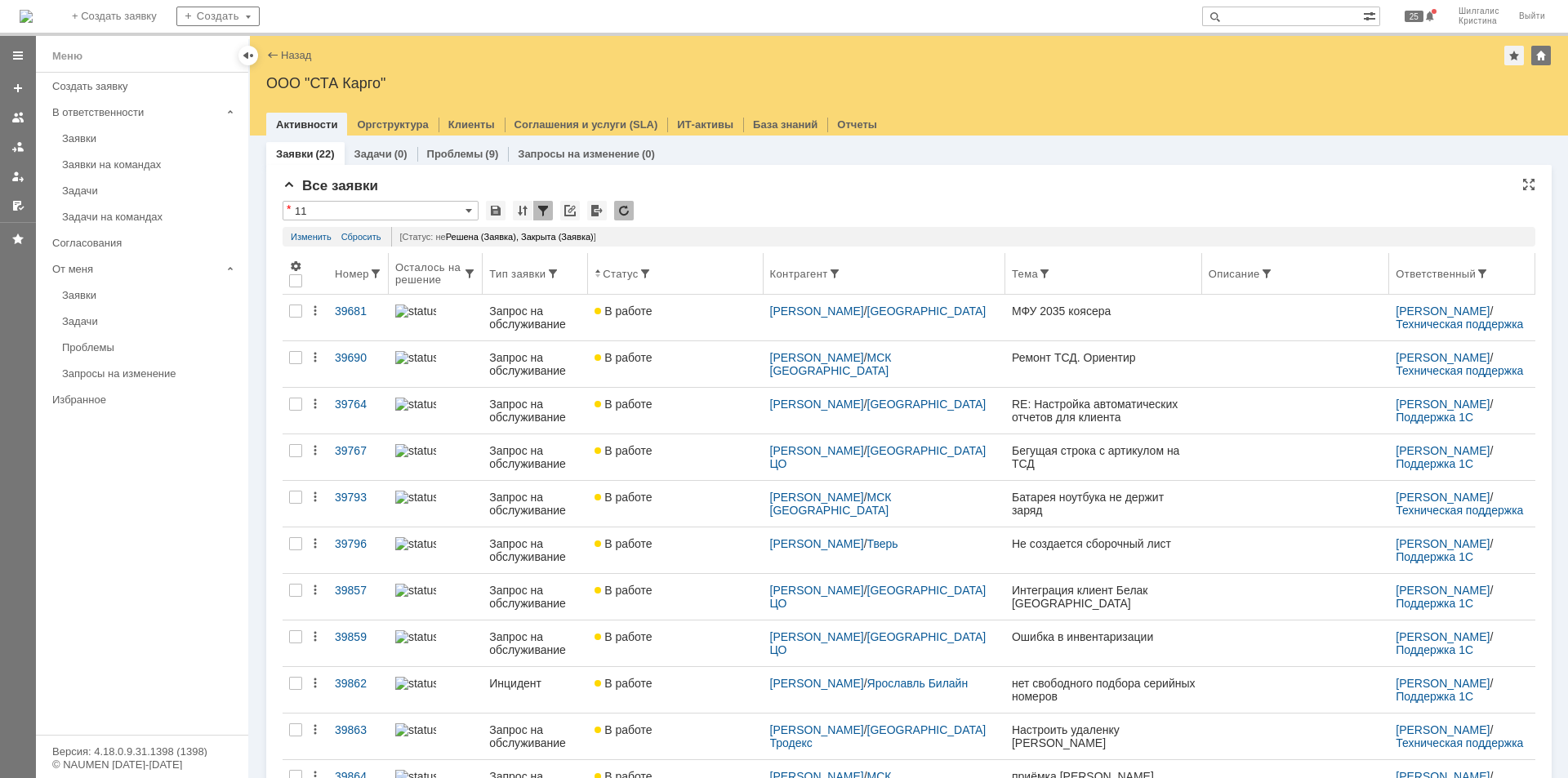
click at [355, 275] on div "Номер" at bounding box center [351, 274] width 34 height 12
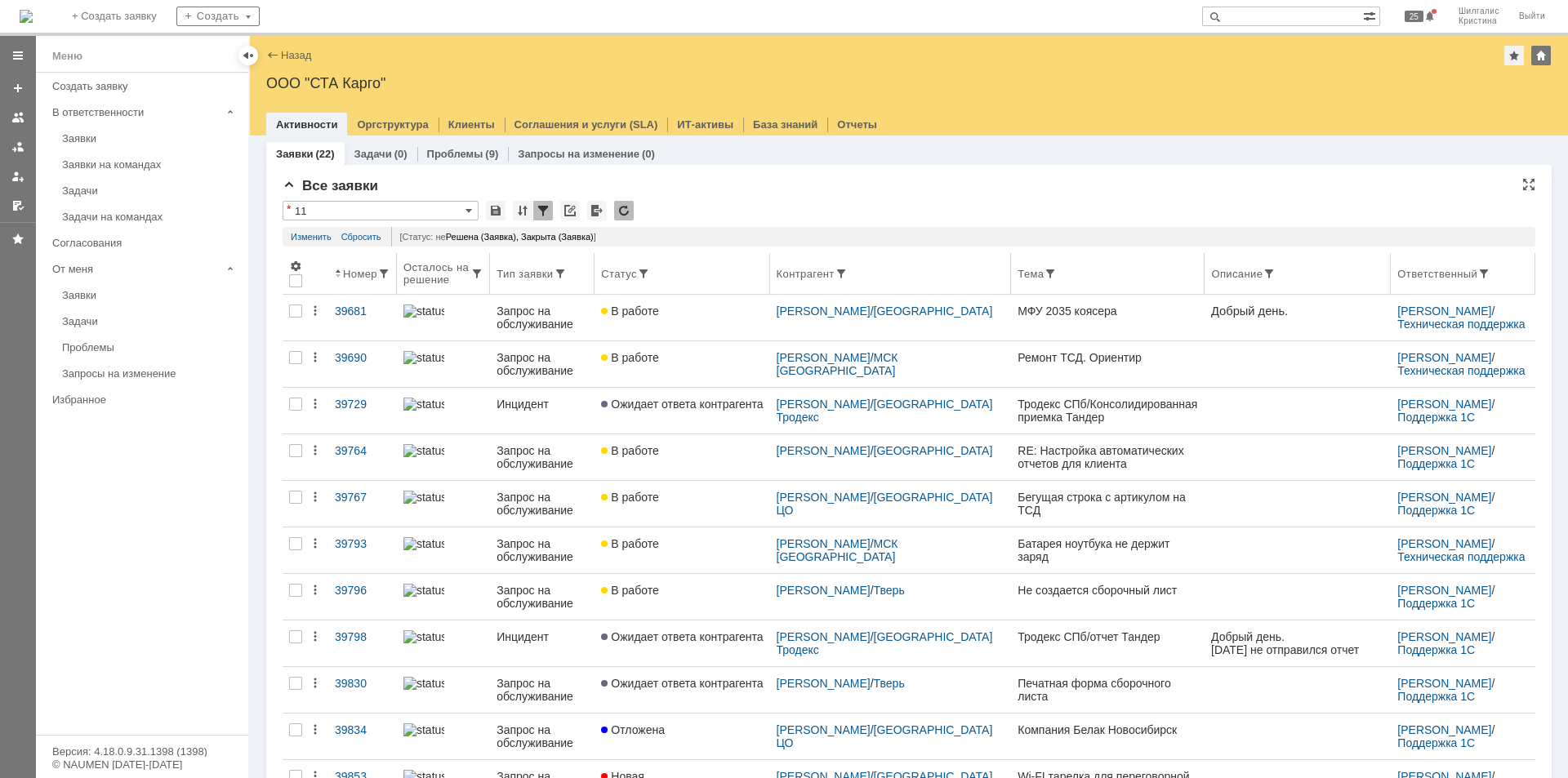
click at [345, 272] on div "Номер" at bounding box center [359, 274] width 34 height 12
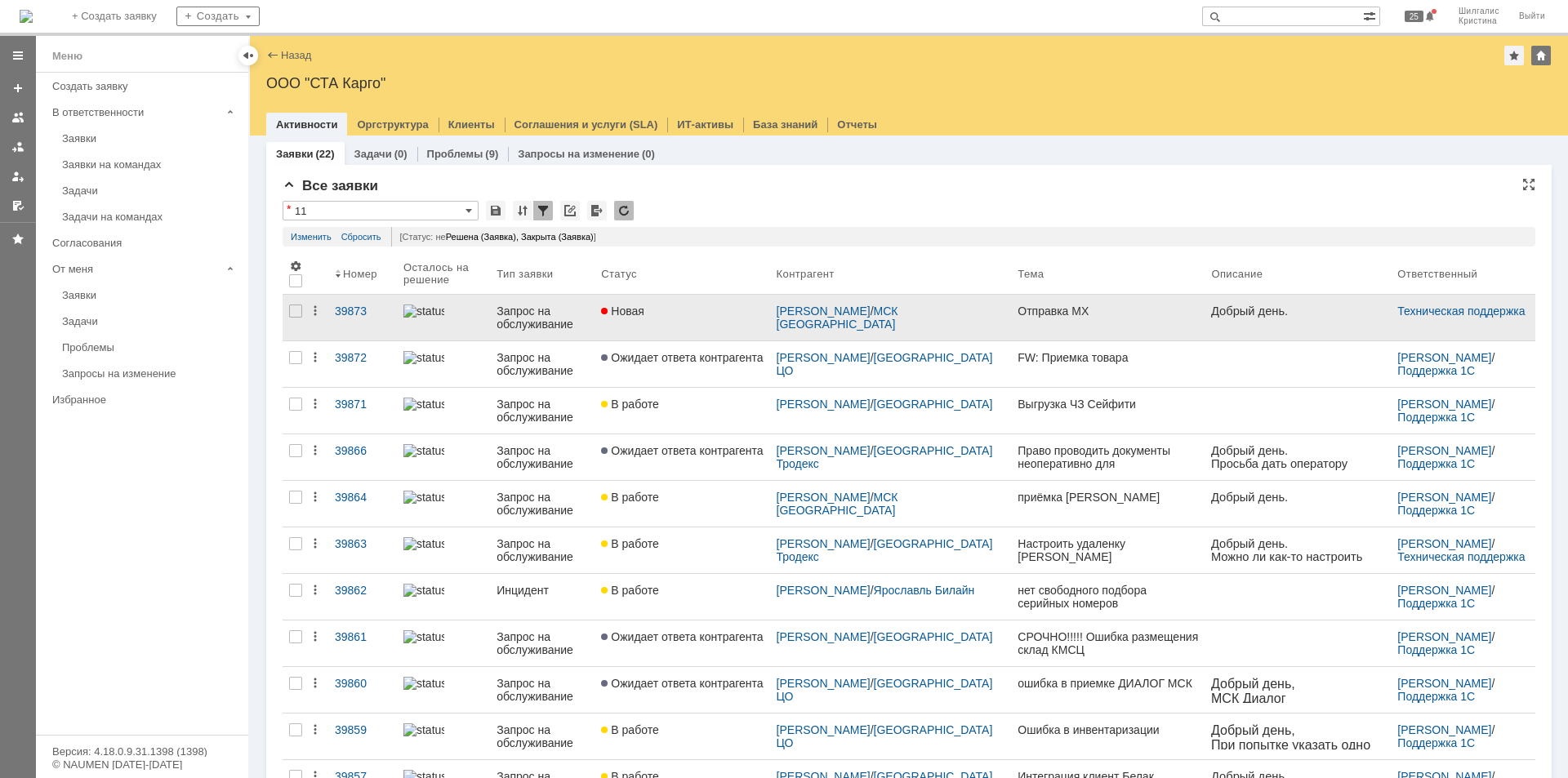
click at [700, 310] on div "Новая" at bounding box center [681, 311] width 161 height 13
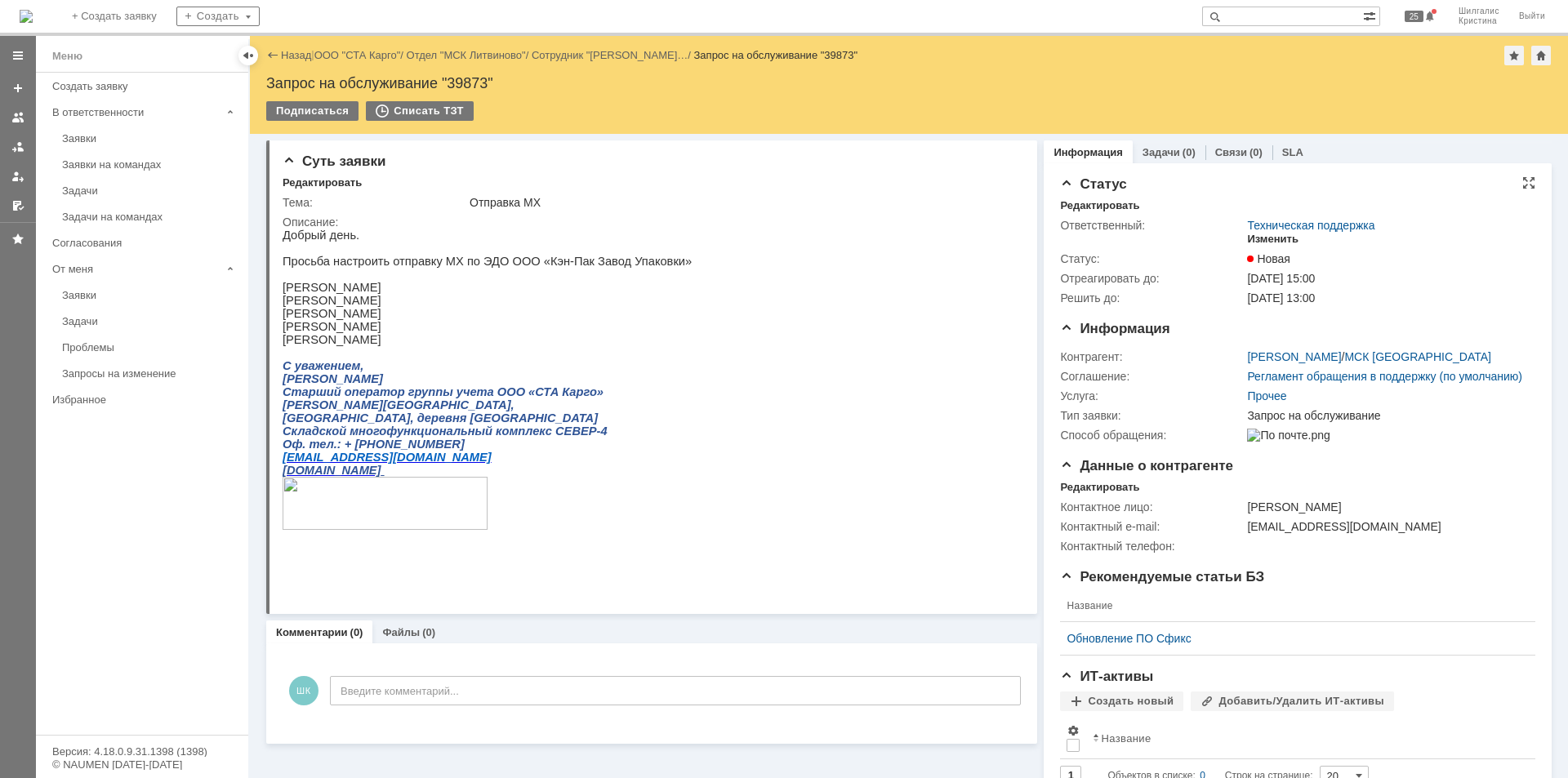
click at [1256, 244] on div "Изменить" at bounding box center [1273, 240] width 52 height 13
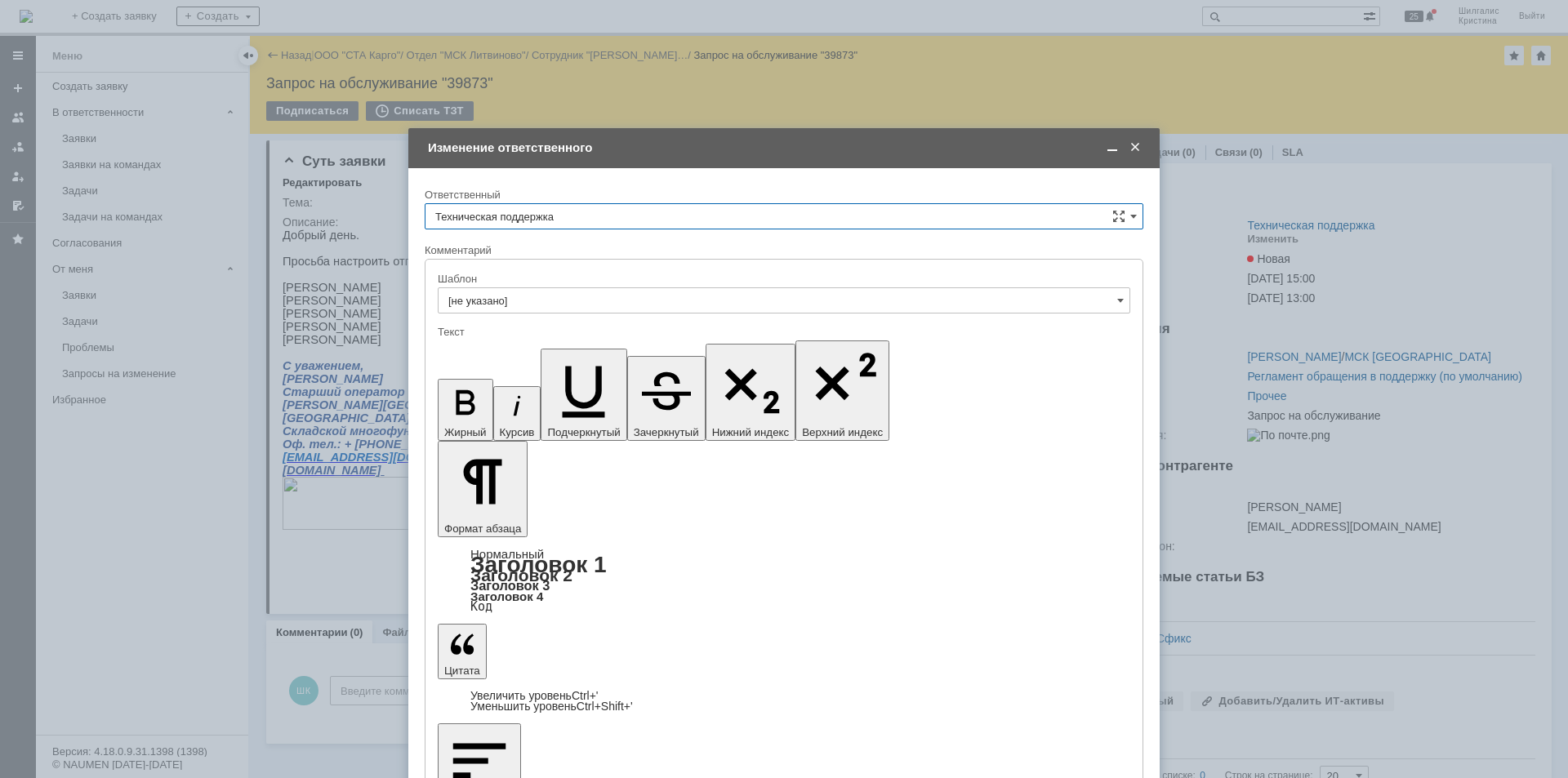
click at [606, 207] on input "Техническая поддержка" at bounding box center [784, 216] width 719 height 26
drag, startPoint x: 522, startPoint y: 303, endPoint x: 523, endPoint y: 349, distance: 46.0
click at [521, 305] on span "[PERSON_NAME]" at bounding box center [784, 300] width 697 height 13
type input "[PERSON_NAME]"
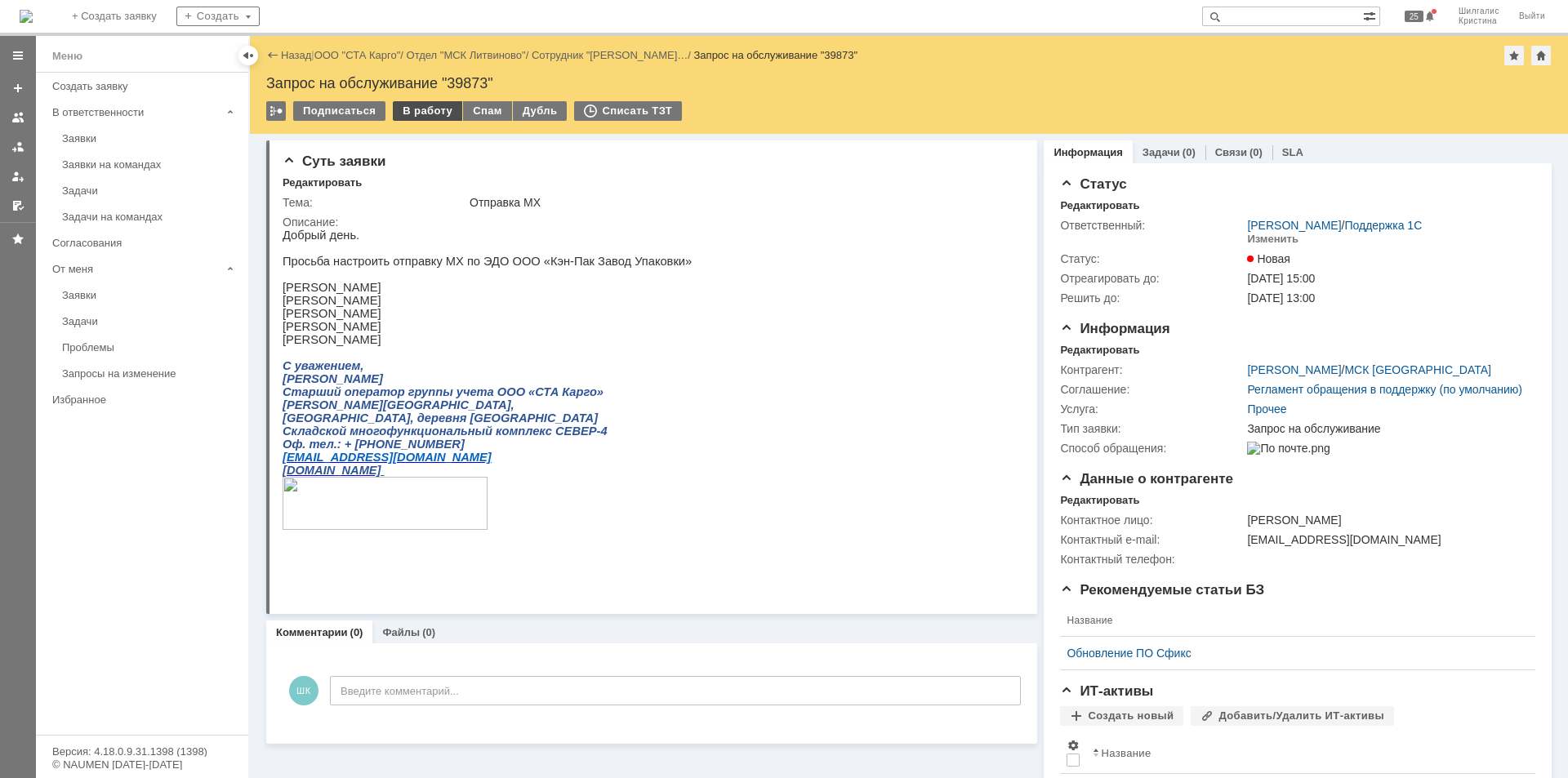
click at [421, 111] on div "В работу" at bounding box center [427, 111] width 69 height 20
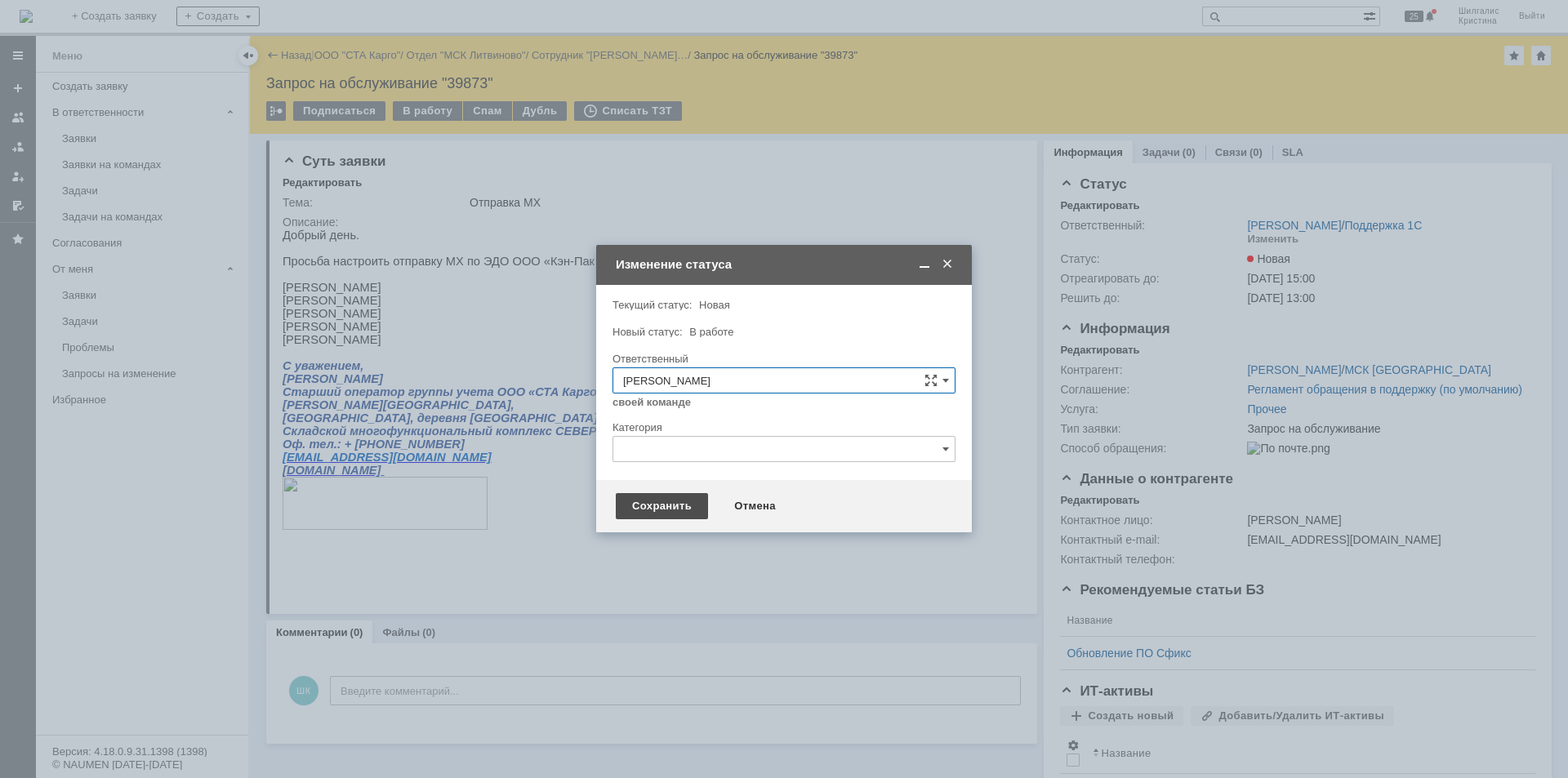
click at [667, 508] on div "Сохранить" at bounding box center [661, 506] width 92 height 26
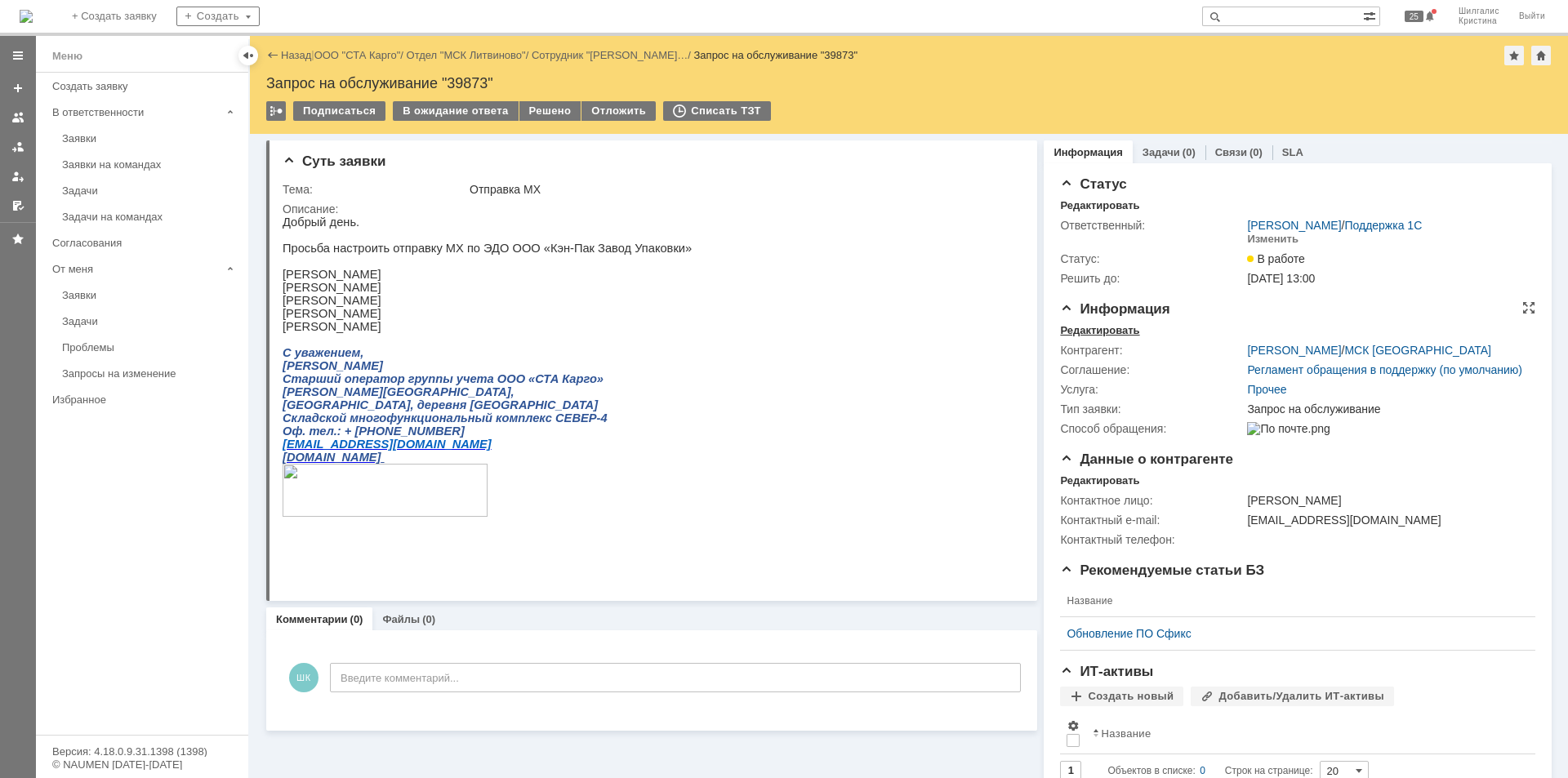
click at [1099, 326] on div "Редактировать" at bounding box center [1099, 331] width 79 height 13
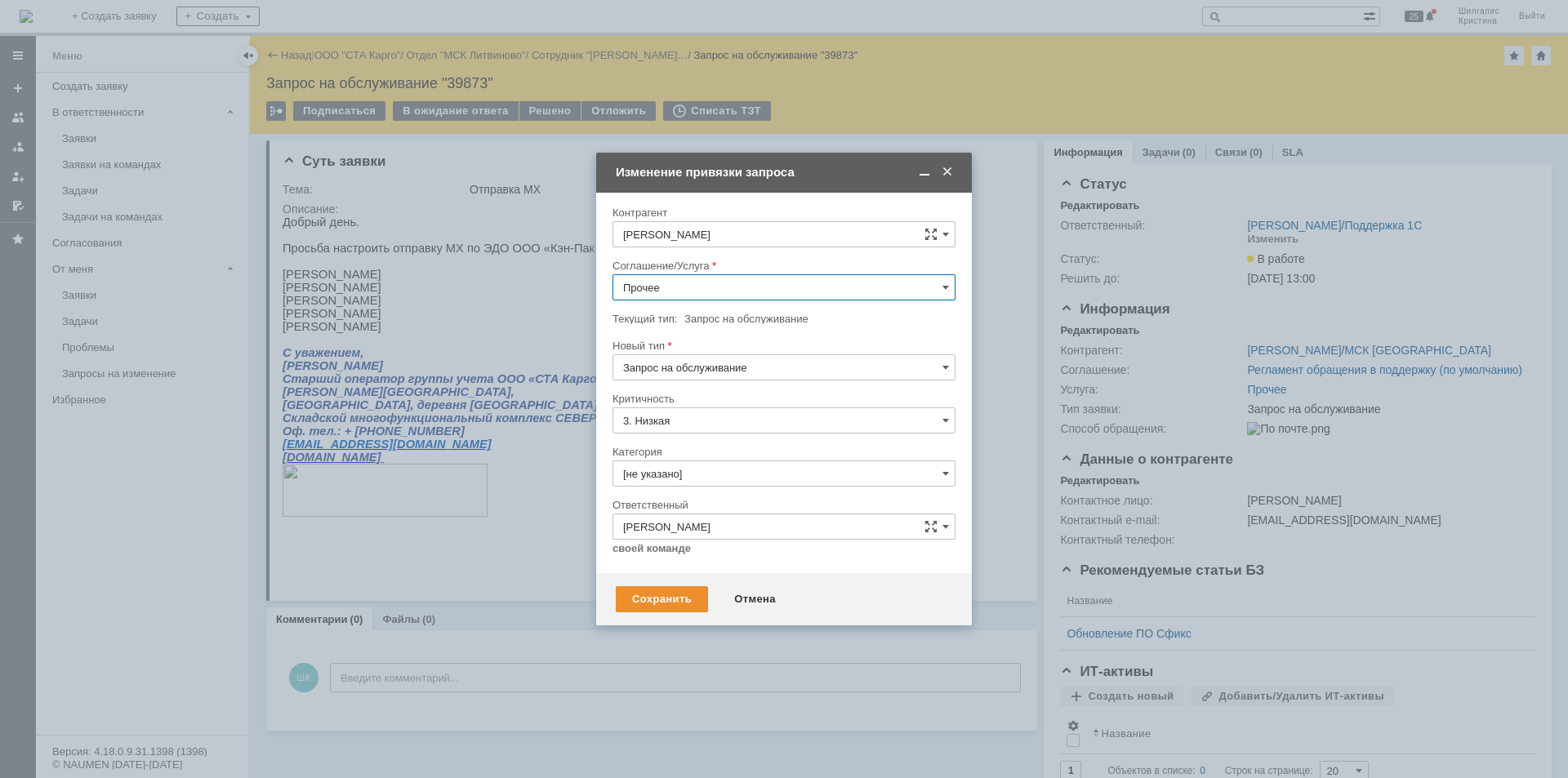
click at [685, 283] on input "Прочее" at bounding box center [784, 287] width 343 height 26
click at [700, 424] on span "WMS Прочее" at bounding box center [784, 431] width 322 height 13
click at [718, 288] on input "WMS Прочее" at bounding box center [784, 287] width 343 height 26
click at [714, 431] on span "WMS Обмены" at bounding box center [784, 426] width 322 height 13
type input "WMS Обмены"
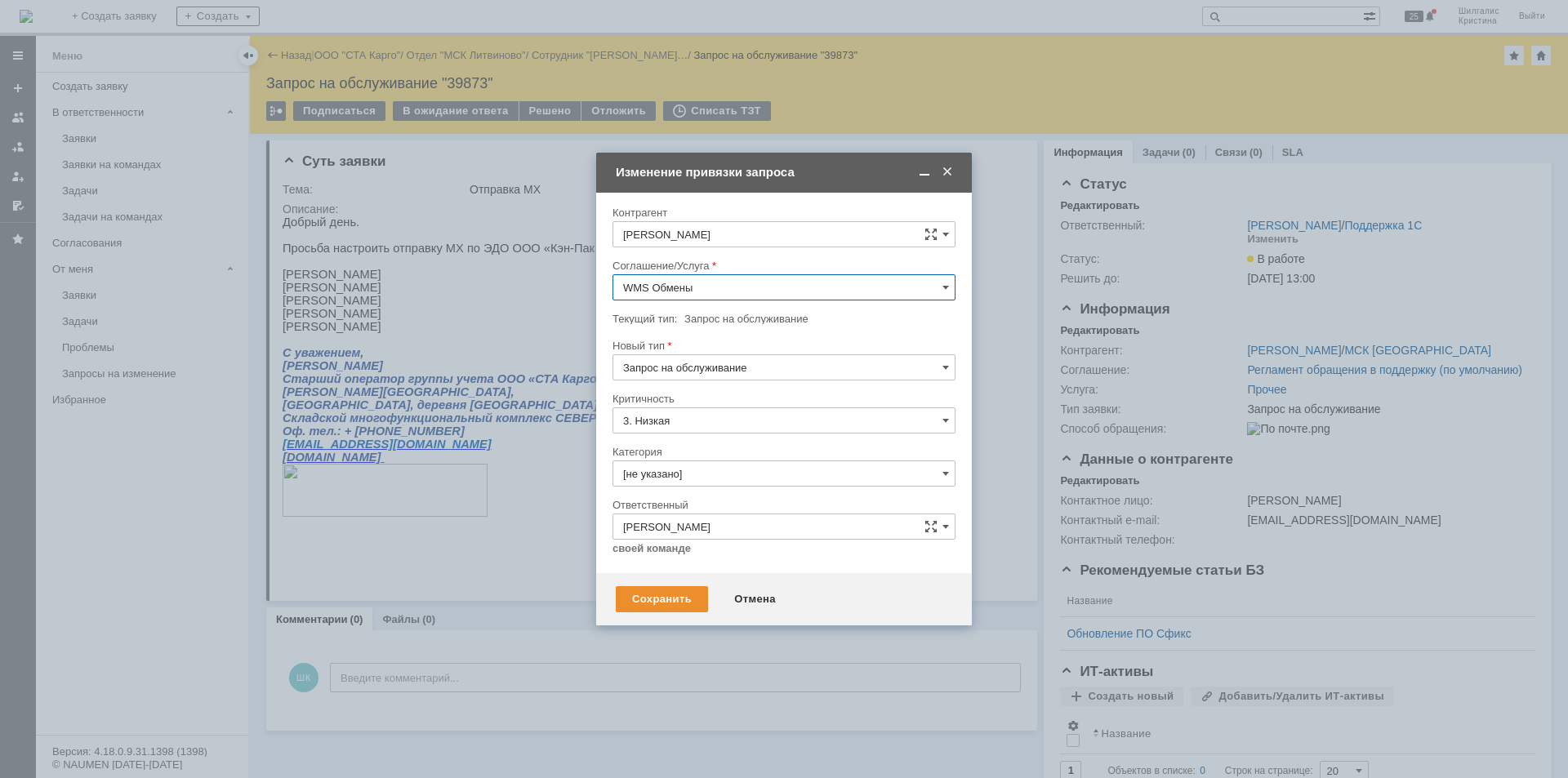
click at [680, 465] on input "[не указано]" at bounding box center [784, 473] width 343 height 26
drag, startPoint x: 678, startPoint y: 553, endPoint x: 679, endPoint y: 576, distance: 23.0
click at [675, 557] on span "Изменение" at bounding box center [784, 558] width 322 height 13
click at [668, 608] on div "Сохранить" at bounding box center [661, 599] width 92 height 26
type input "Изменение"
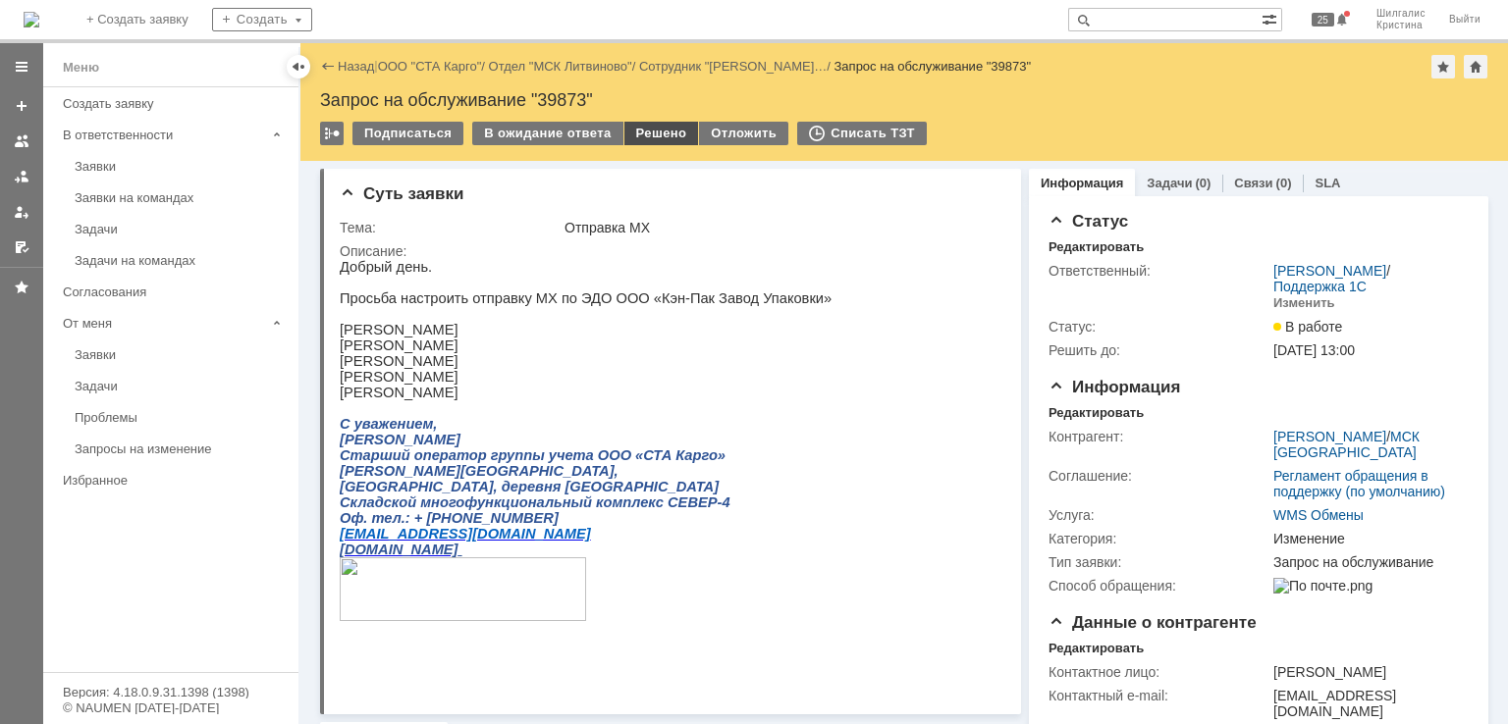
click at [664, 135] on div "Решено" at bounding box center [661, 134] width 75 height 24
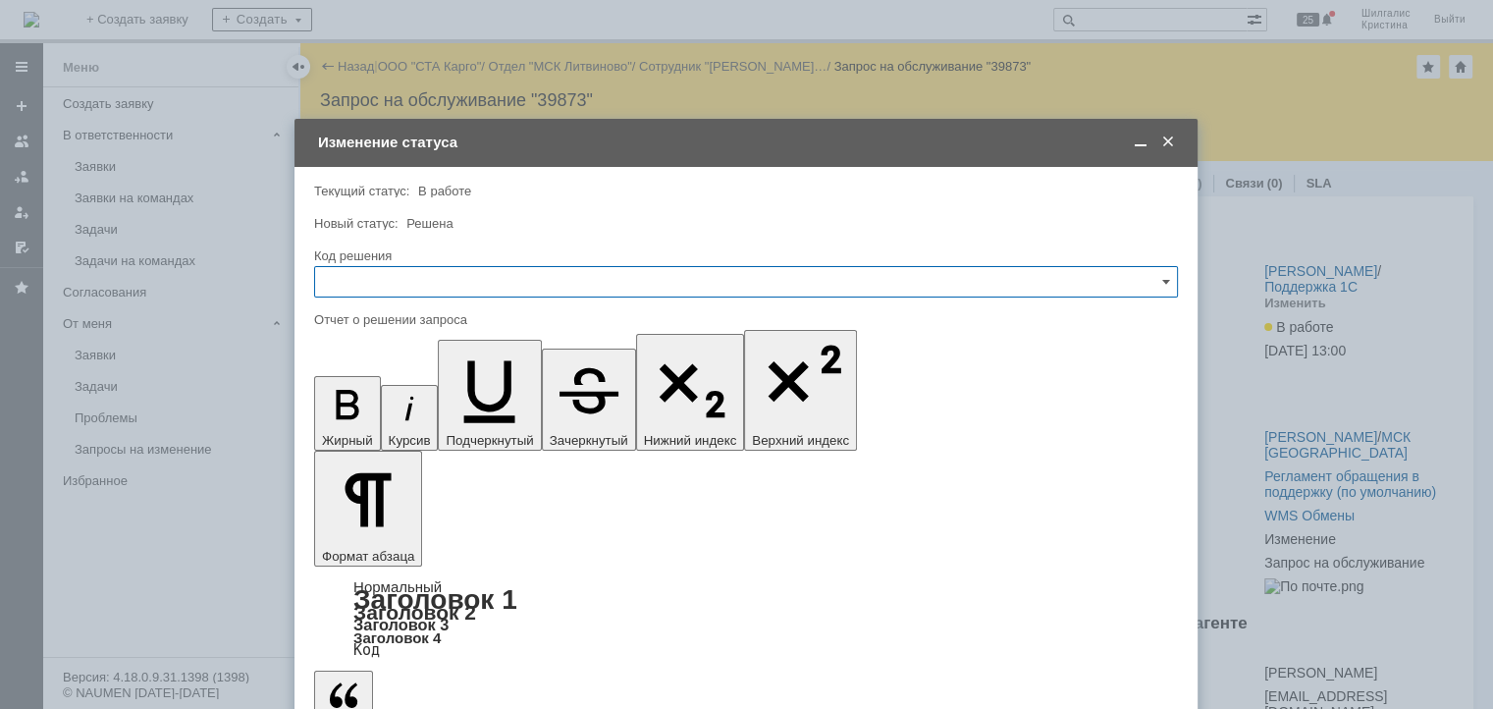
click at [414, 272] on input "text" at bounding box center [746, 281] width 864 height 31
click at [388, 539] on span "Решено" at bounding box center [746, 545] width 838 height 16
type input "Решено"
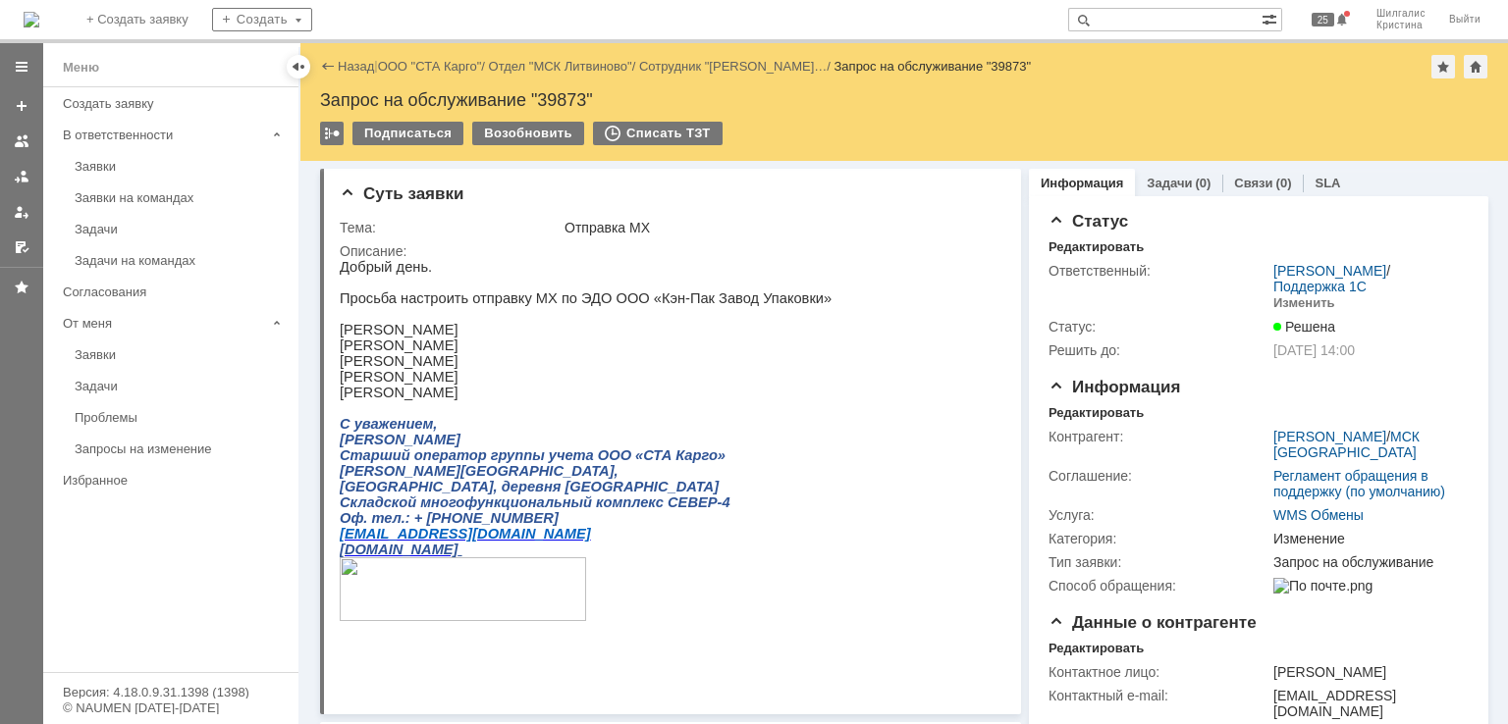
click at [434, 68] on link "ООО "СТА Карго"" at bounding box center [430, 66] width 104 height 15
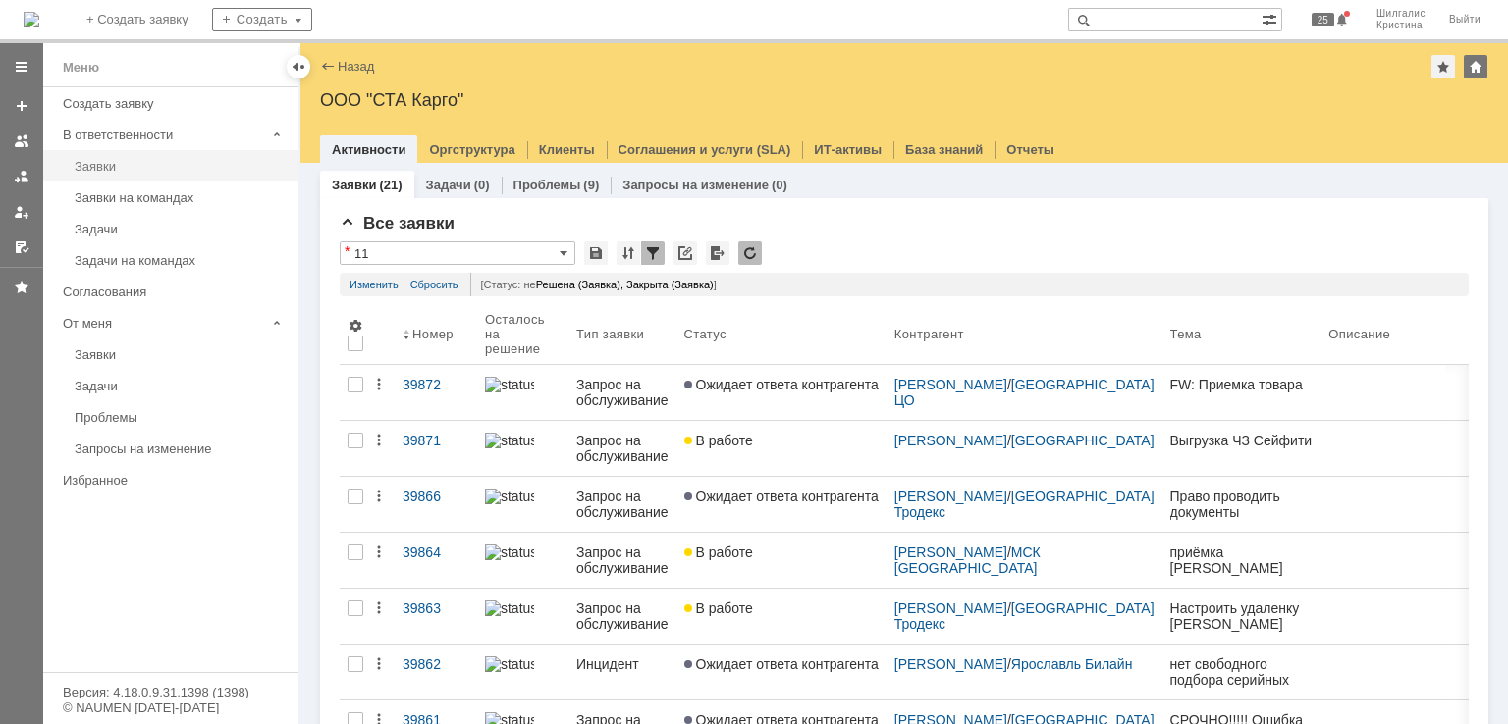
click at [98, 170] on div "Заявки" at bounding box center [181, 166] width 212 height 15
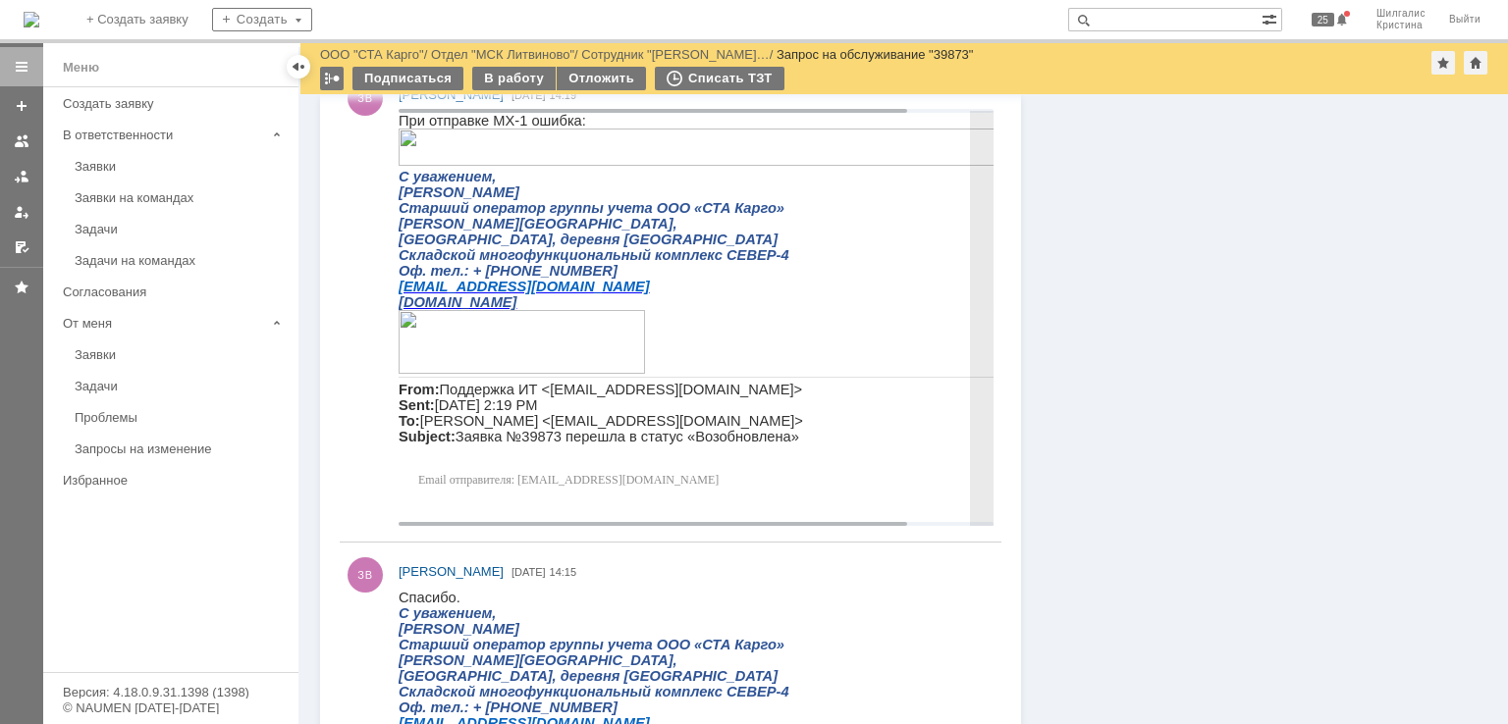
scroll to position [785, 0]
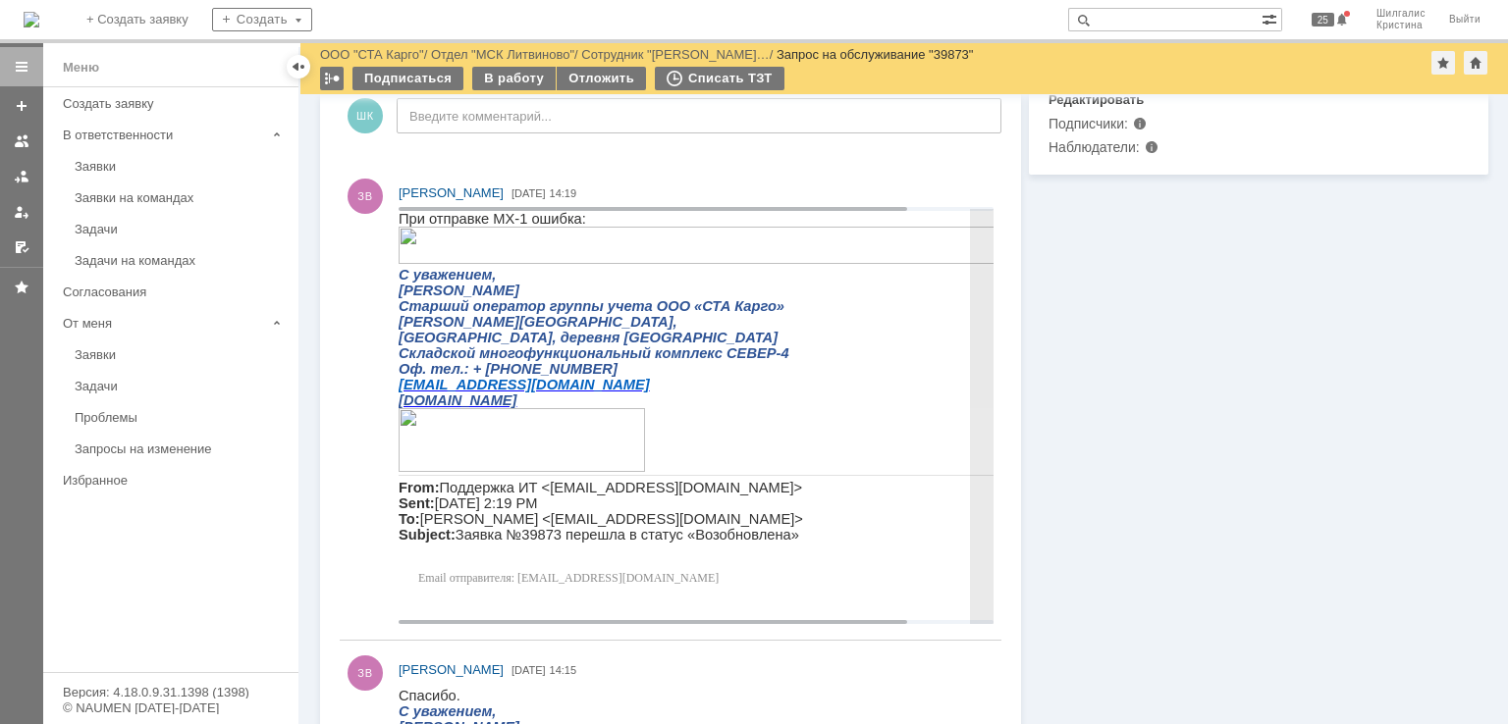
click at [468, 242] on img at bounding box center [742, 245] width 687 height 37
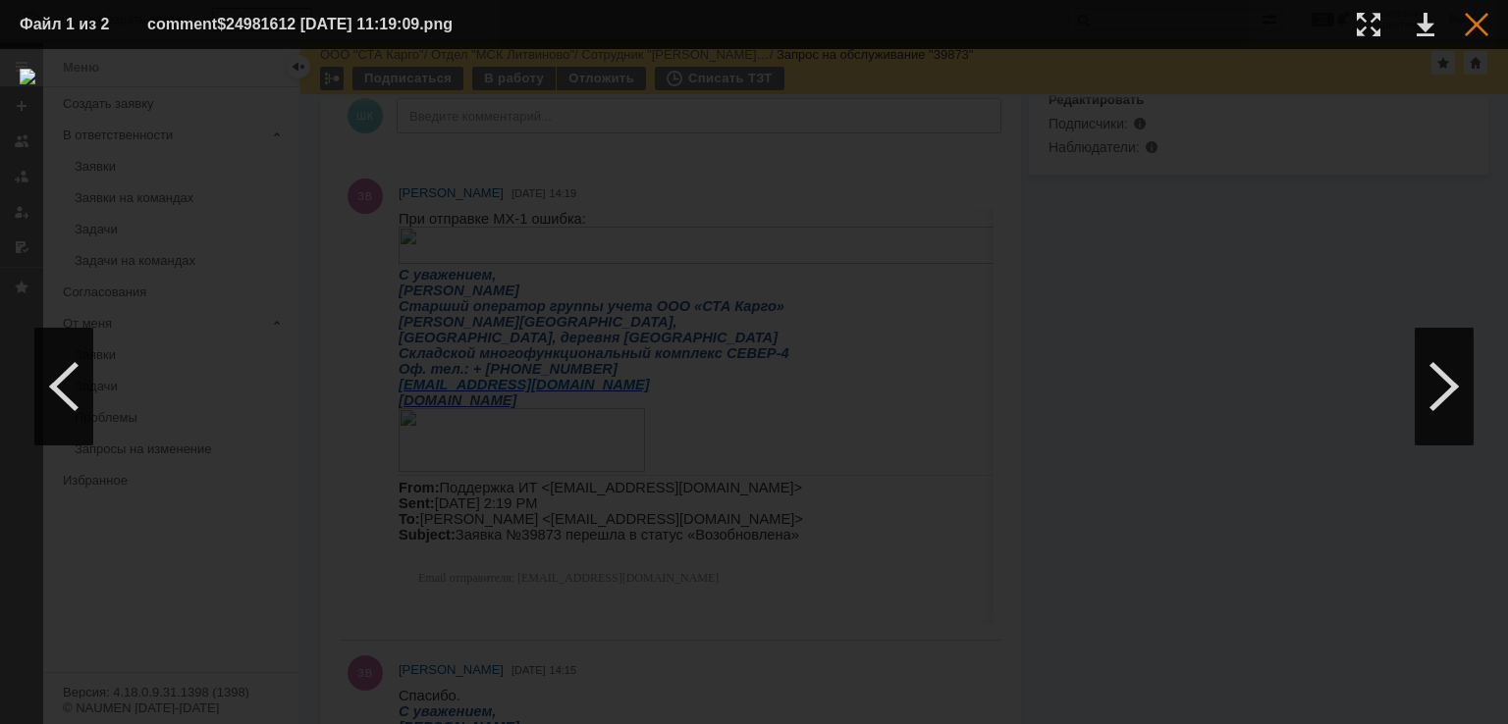
click at [1466, 21] on div at bounding box center [1476, 25] width 24 height 24
